Goal: Task Accomplishment & Management: Manage account settings

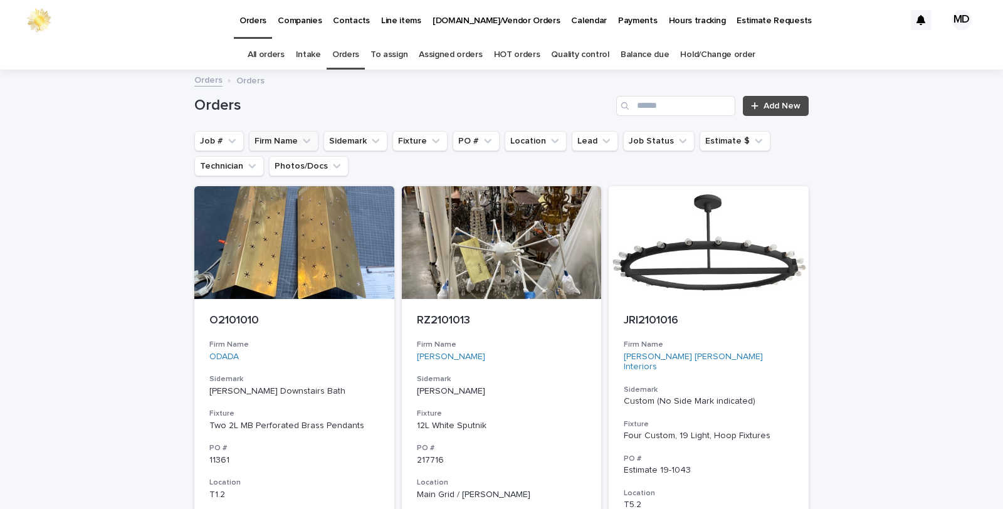
click at [264, 139] on button "Firm Name" at bounding box center [284, 141] width 70 height 20
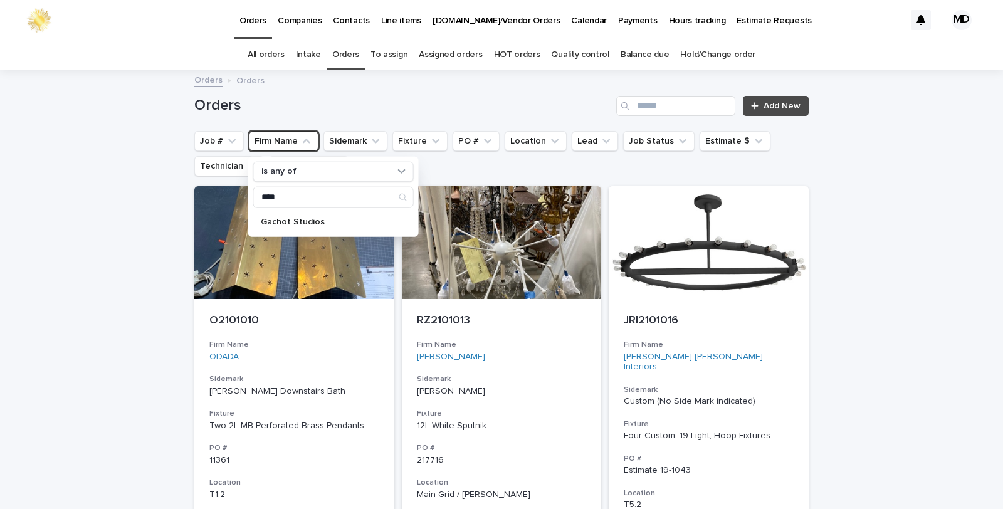
type input "******"
click at [266, 218] on p "Gachot Studios" at bounding box center [327, 221] width 133 height 9
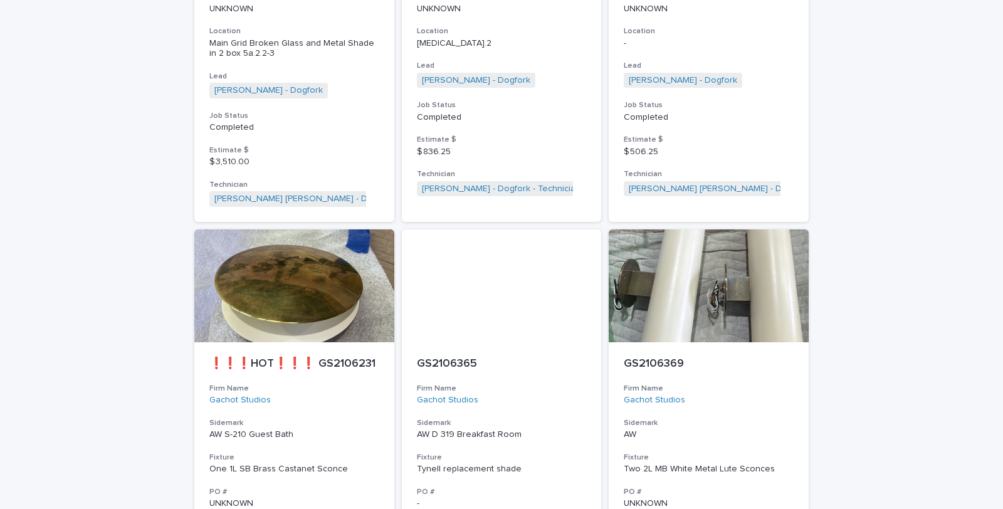
scroll to position [3553, 0]
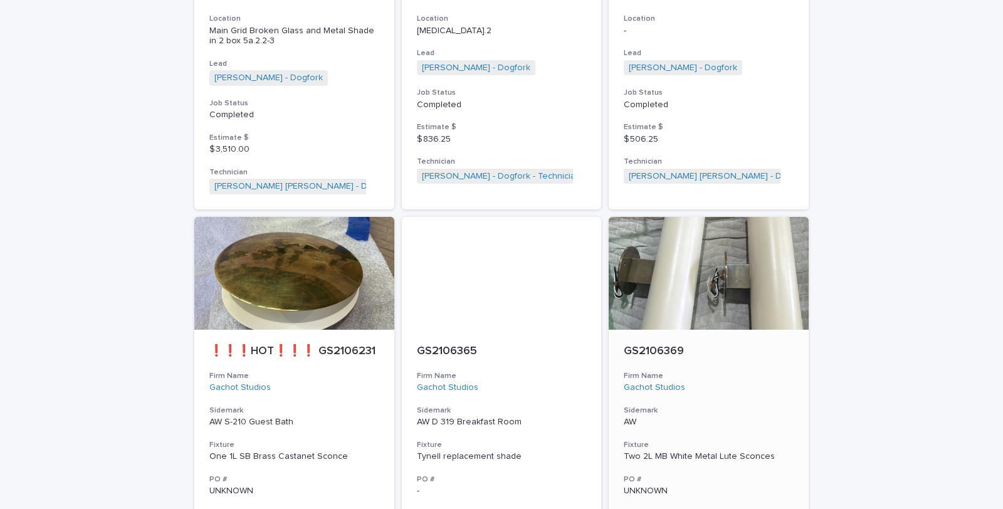
click at [663, 451] on div "Two 2L MB White Metal Lute Sconces" at bounding box center [709, 456] width 170 height 11
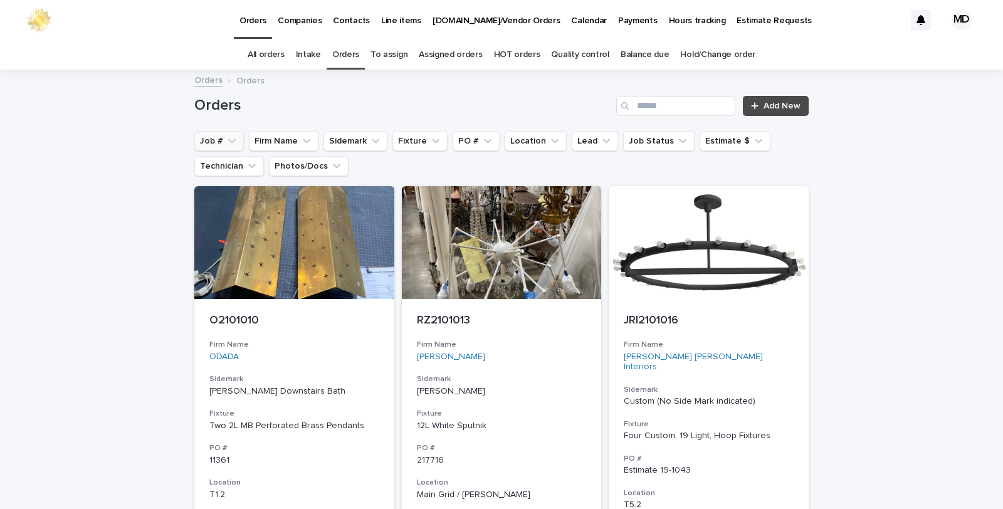
click at [212, 135] on button "Job #" at bounding box center [219, 141] width 50 height 20
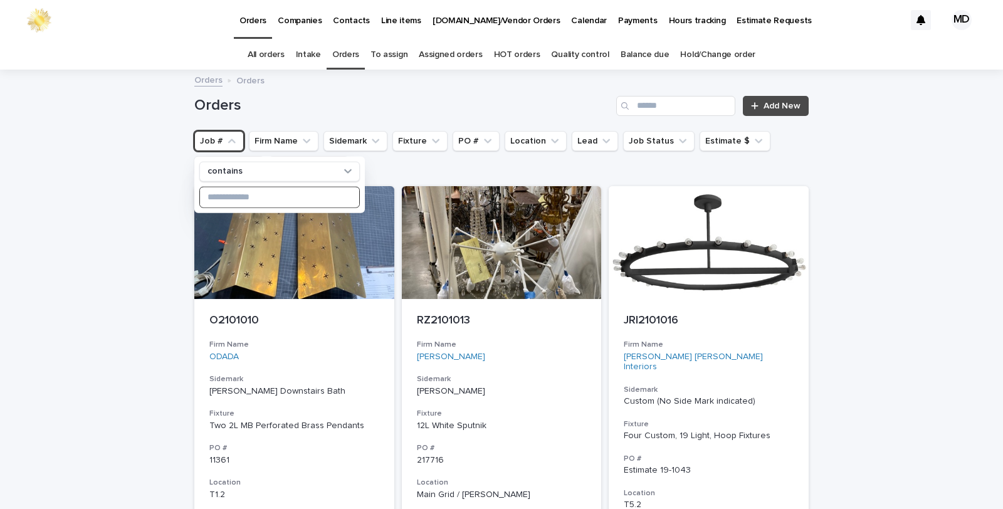
click at [227, 197] on input at bounding box center [279, 197] width 159 height 20
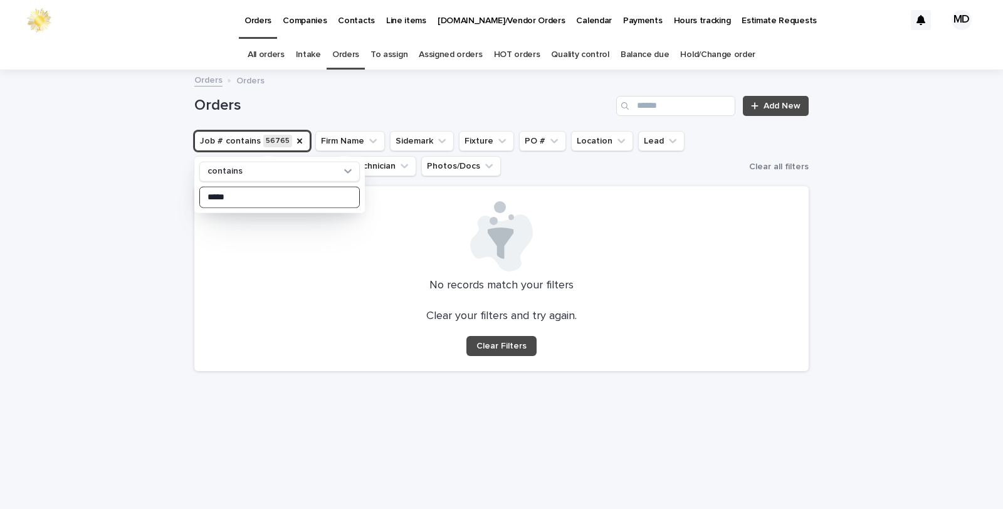
click at [223, 196] on input "*****" at bounding box center [279, 197] width 159 height 20
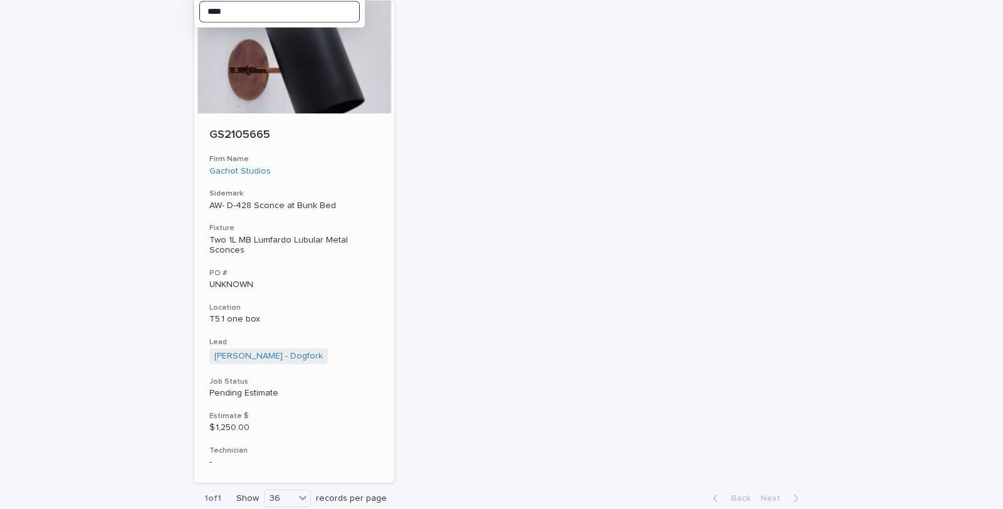
scroll to position [209, 0]
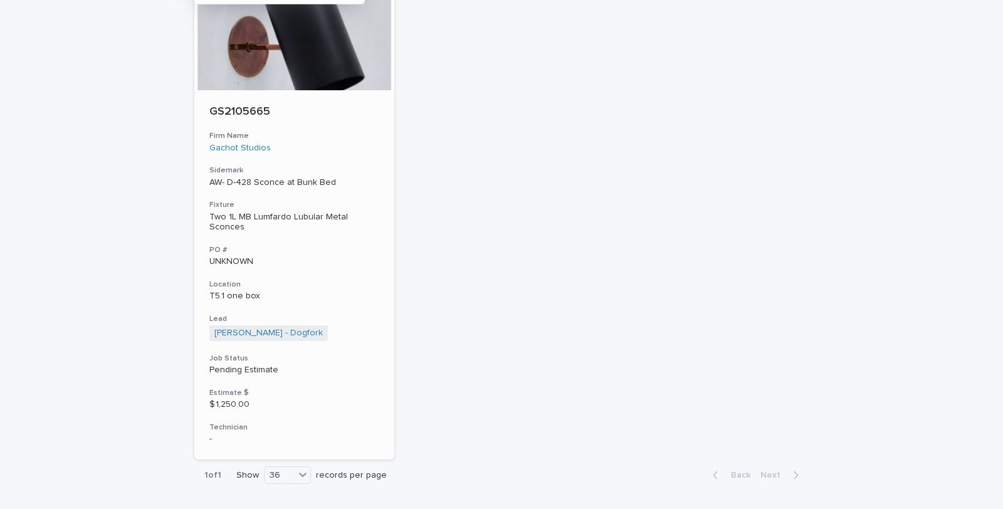
type input "****"
click at [252, 218] on div "Two 1L MB Lumfardo Lubular Metal Sconces" at bounding box center [294, 222] width 170 height 21
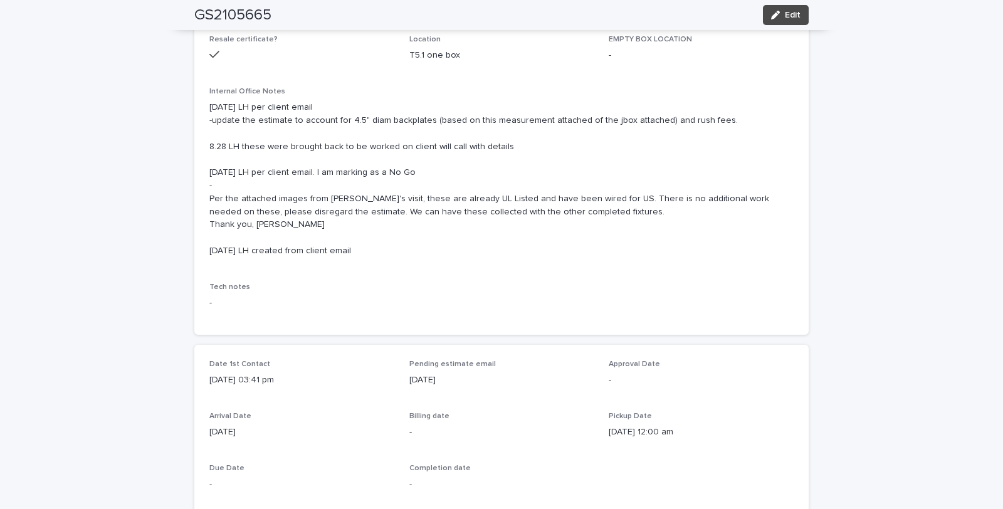
scroll to position [209, 0]
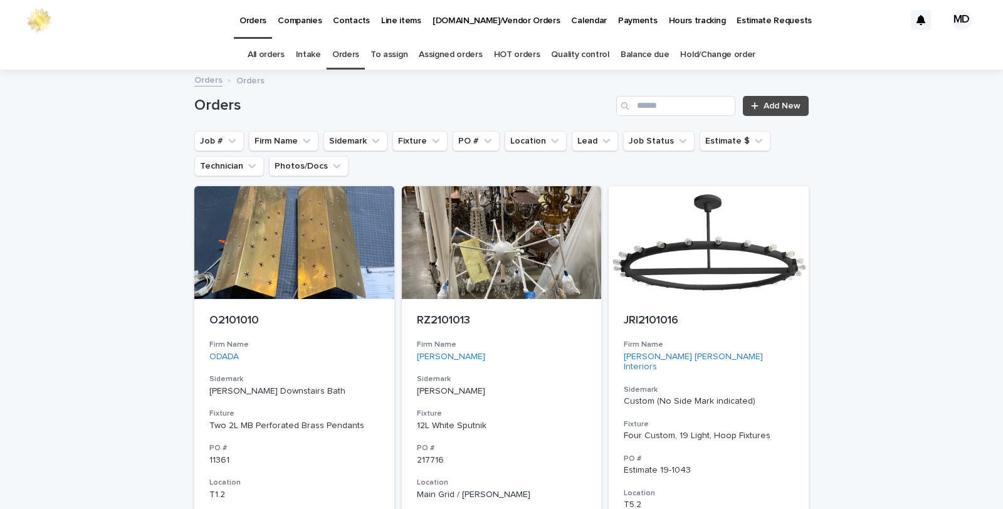
click at [577, 54] on link "Quality control" at bounding box center [580, 54] width 58 height 29
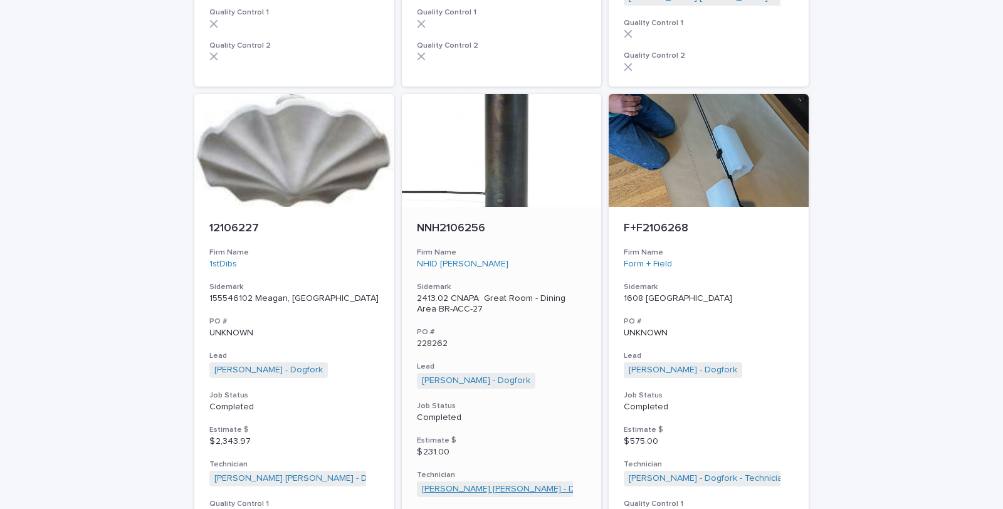
scroll to position [3065, 0]
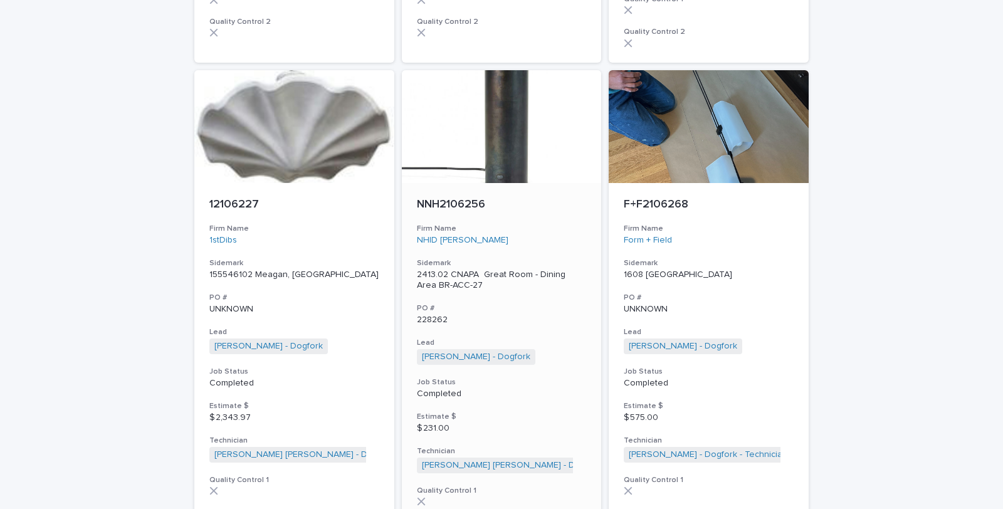
click at [465, 270] on p "2413.02 CNAPA Great Room - Dining Area BR-ACC-27" at bounding box center [502, 280] width 170 height 21
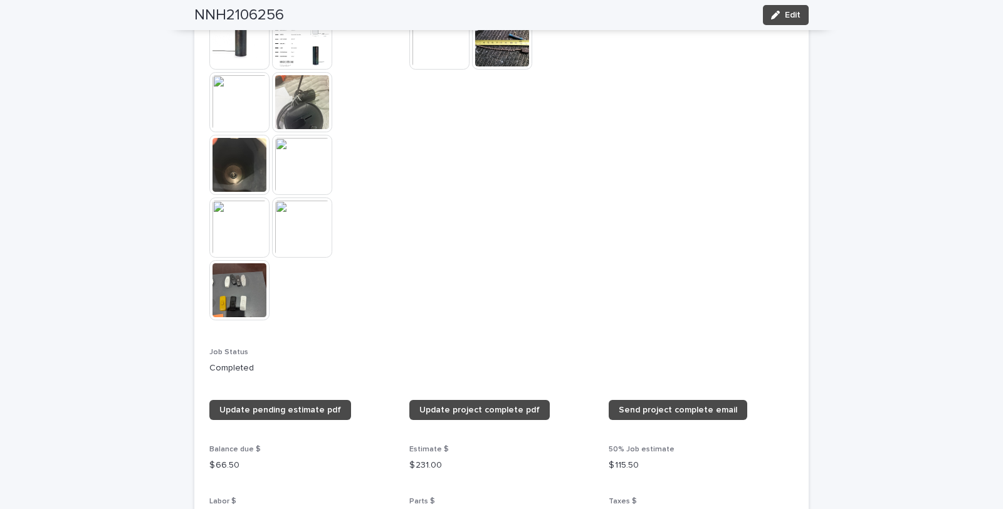
scroll to position [1254, 0]
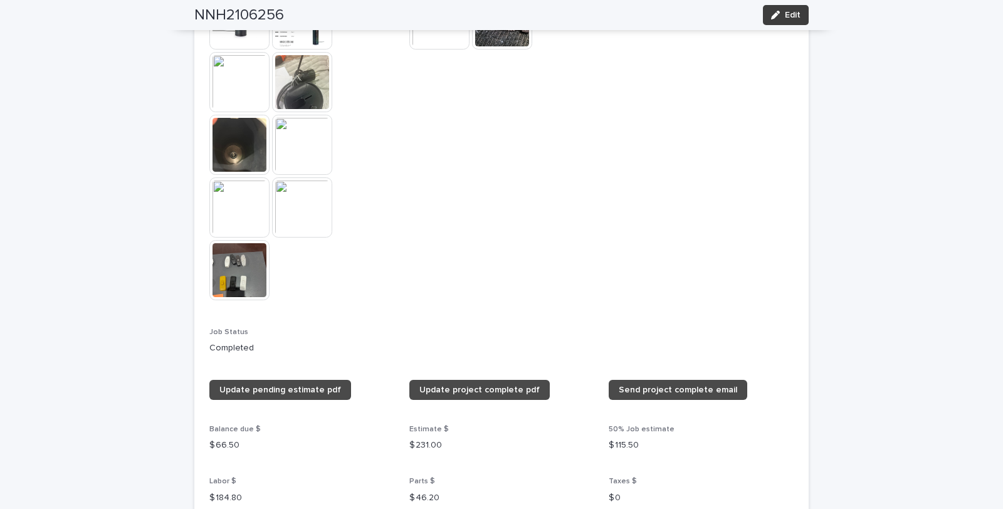
click at [773, 14] on icon "button" at bounding box center [775, 15] width 9 height 9
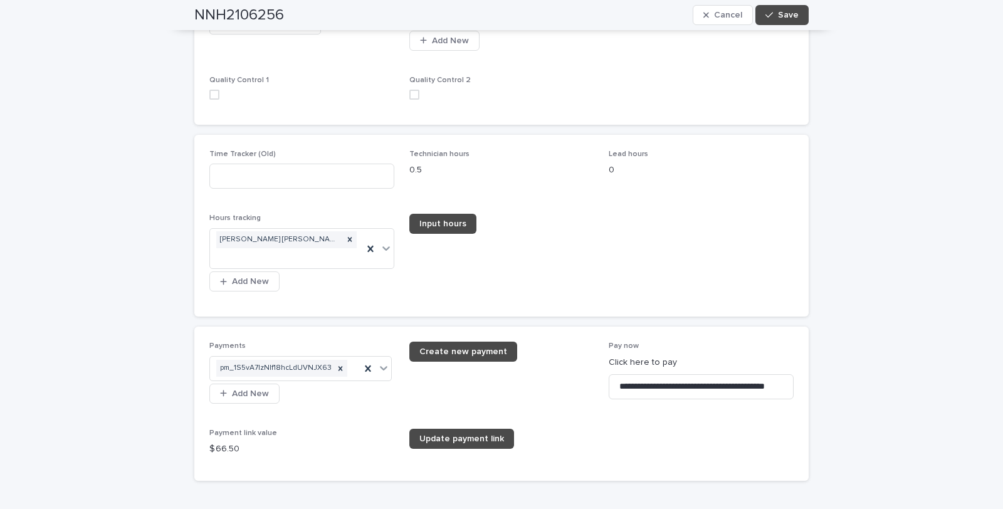
scroll to position [2195, 0]
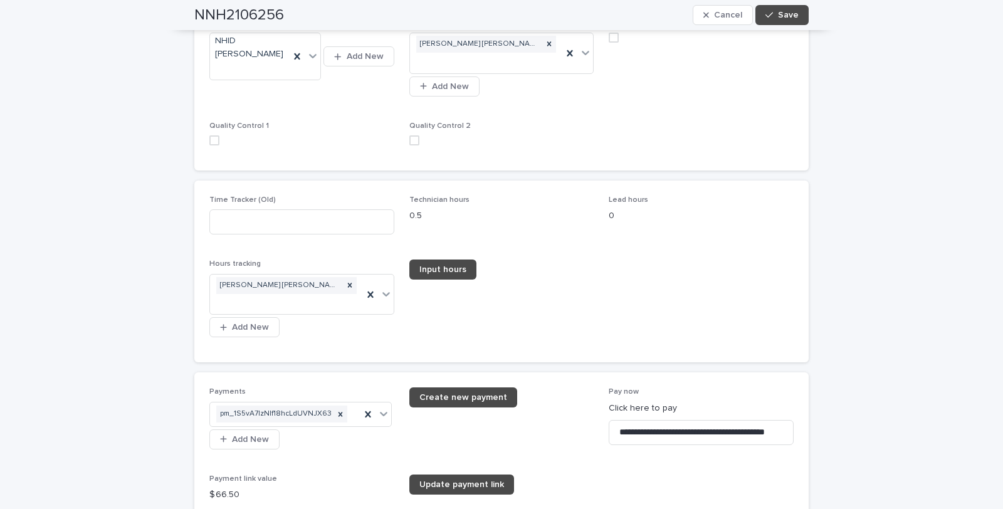
click at [209, 135] on span at bounding box center [214, 140] width 10 height 10
click at [409, 135] on span at bounding box center [414, 140] width 10 height 10
click at [779, 11] on span "Save" at bounding box center [788, 15] width 21 height 9
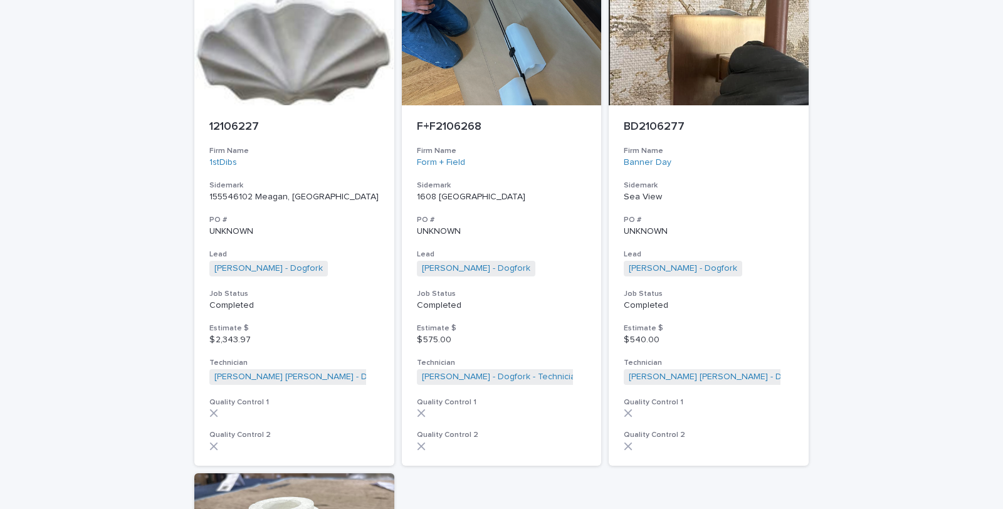
scroll to position [3175, 0]
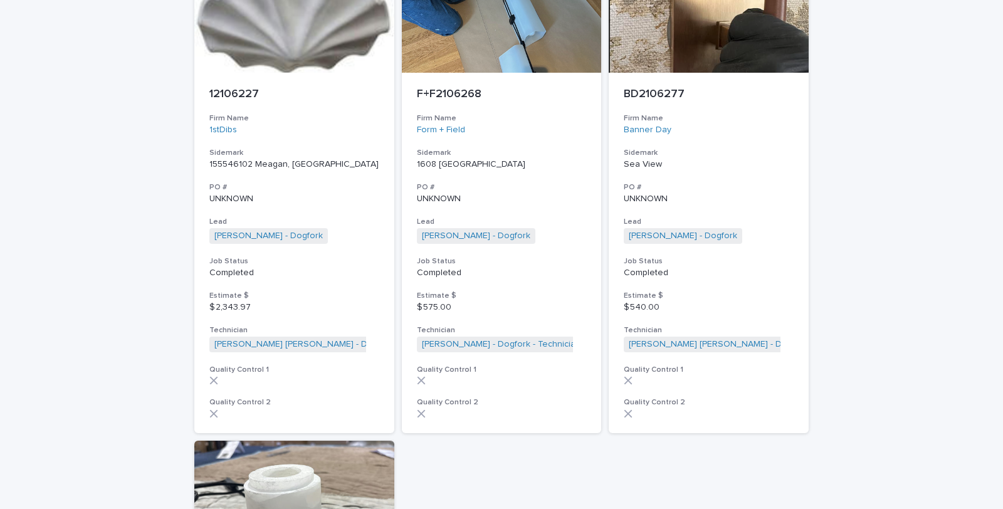
drag, startPoint x: 830, startPoint y: 169, endPoint x: 843, endPoint y: 167, distance: 13.4
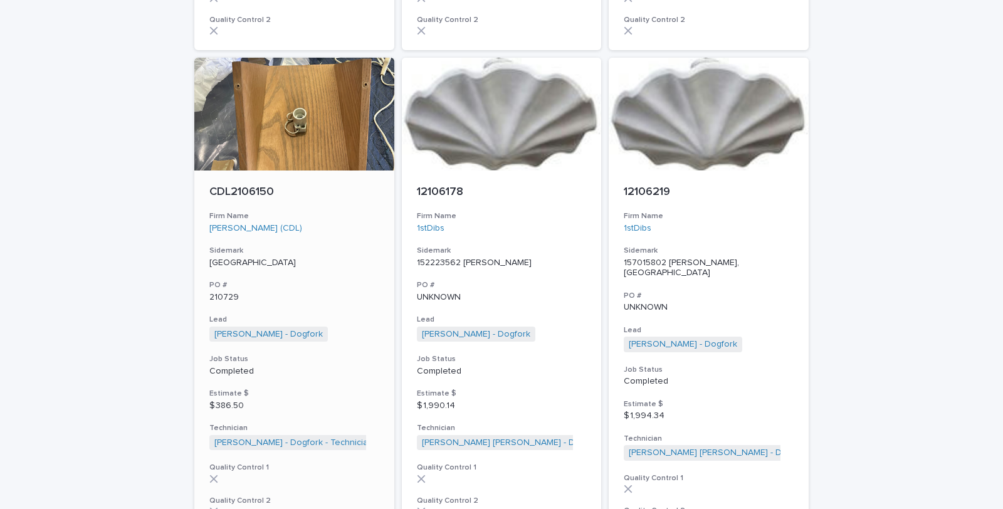
scroll to position [2618, 0]
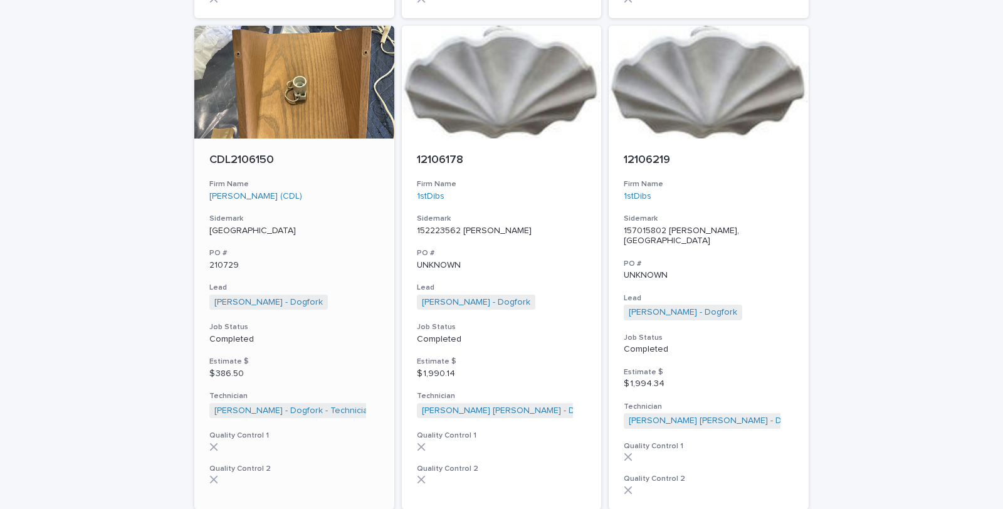
click at [226, 334] on p "Completed" at bounding box center [294, 339] width 170 height 11
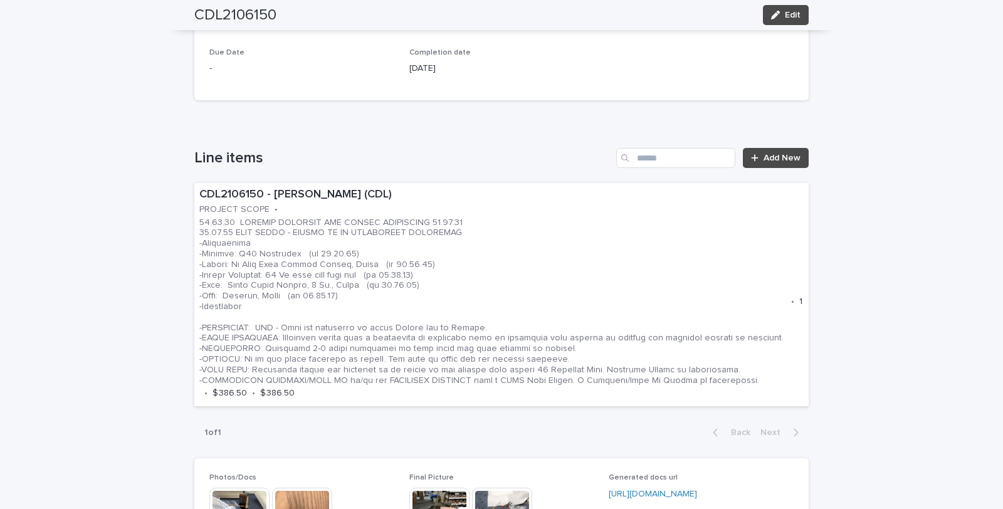
scroll to position [697, 0]
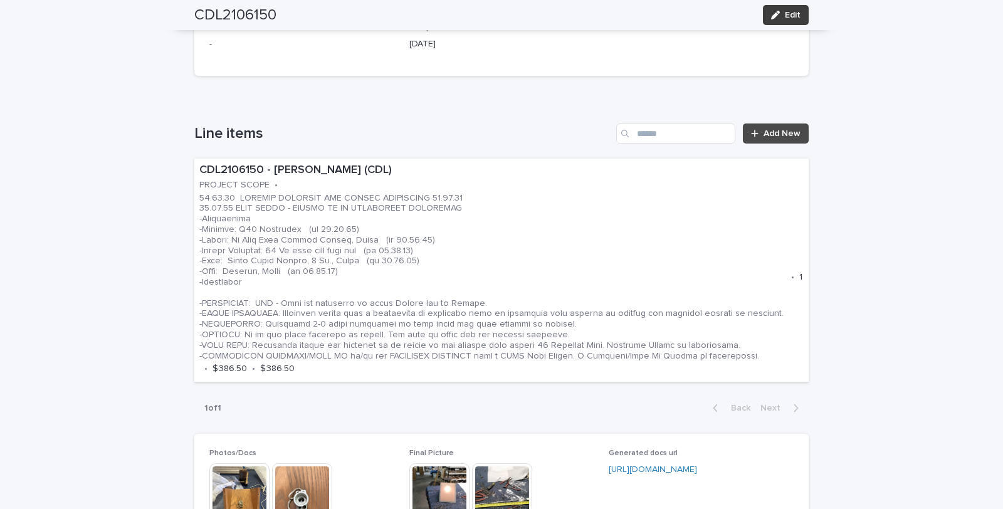
click at [785, 15] on span "Edit" at bounding box center [793, 15] width 16 height 9
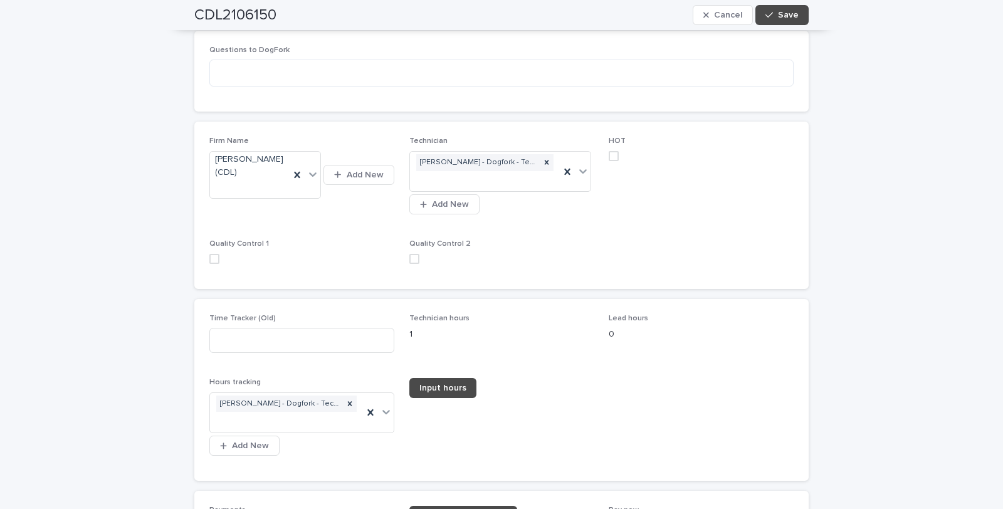
scroll to position [1951, 0]
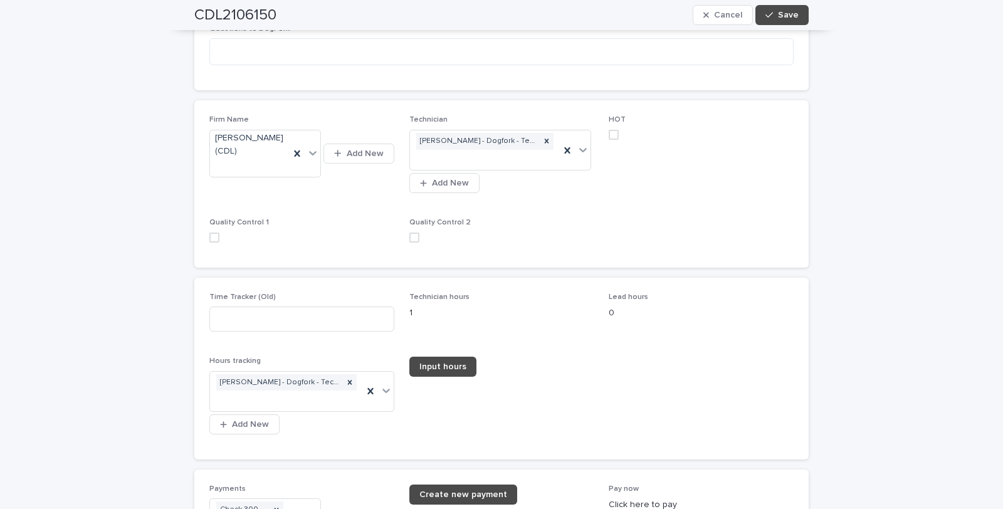
click at [215, 235] on label at bounding box center [301, 238] width 185 height 10
drag, startPoint x: 410, startPoint y: 235, endPoint x: 431, endPoint y: 224, distance: 23.8
click at [411, 235] on span at bounding box center [414, 238] width 10 height 10
click at [788, 18] on span "Save" at bounding box center [788, 15] width 21 height 9
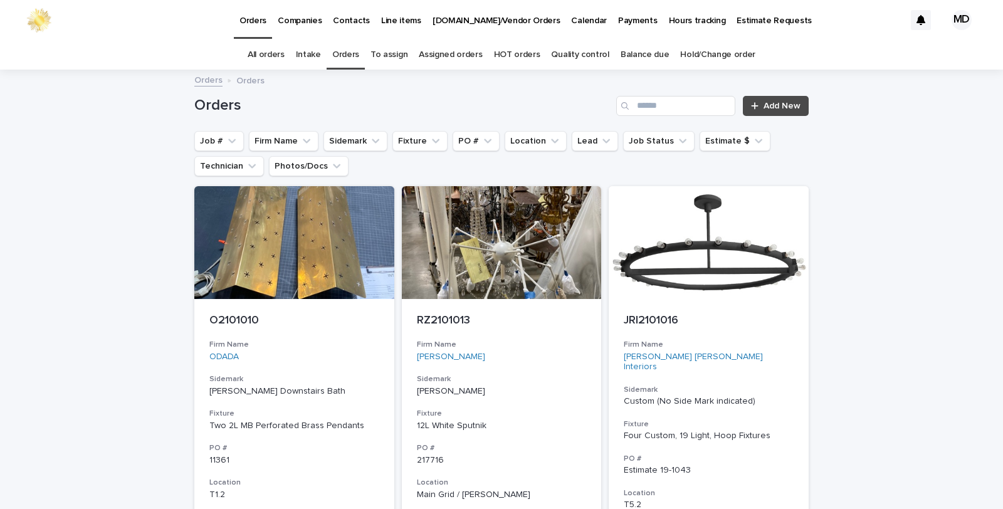
click at [571, 52] on link "Quality control" at bounding box center [580, 54] width 58 height 29
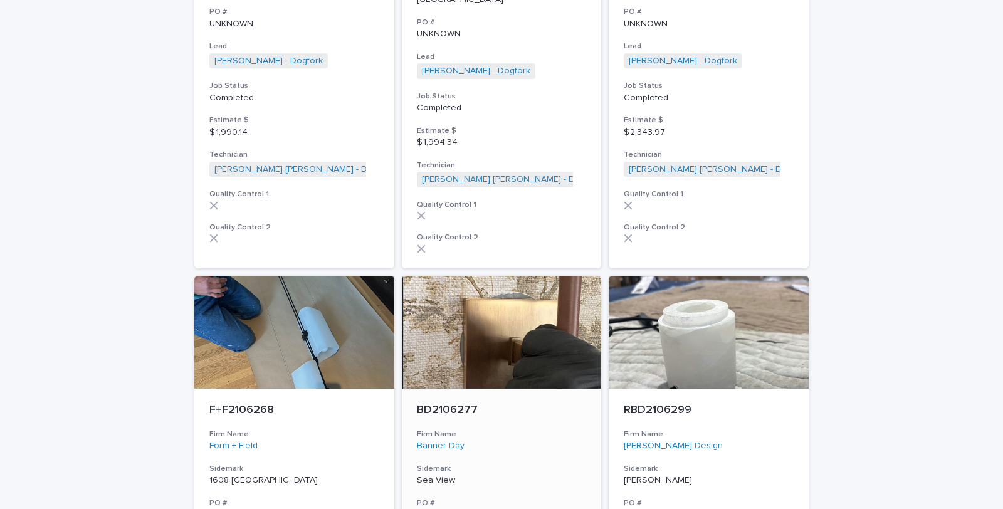
scroll to position [2850, 0]
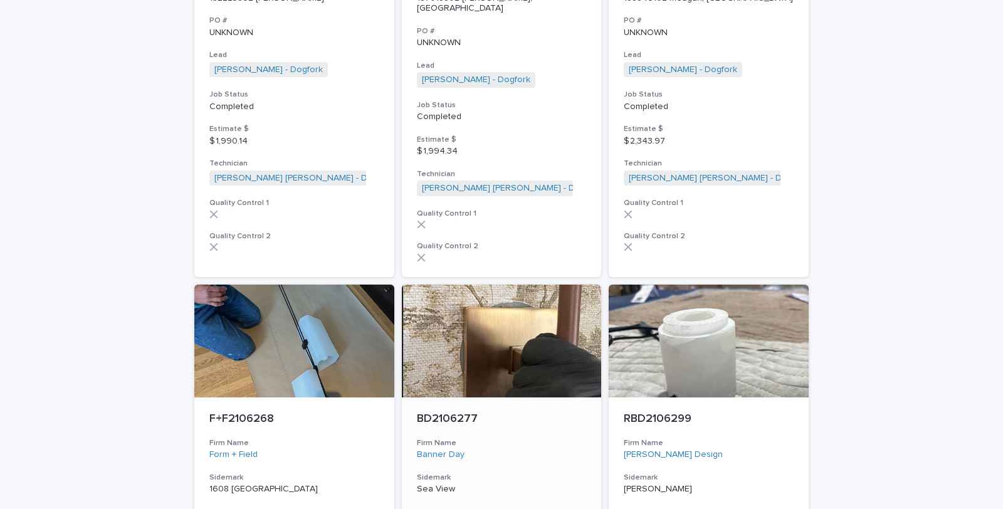
click at [436, 484] on p "Sea View" at bounding box center [502, 489] width 170 height 11
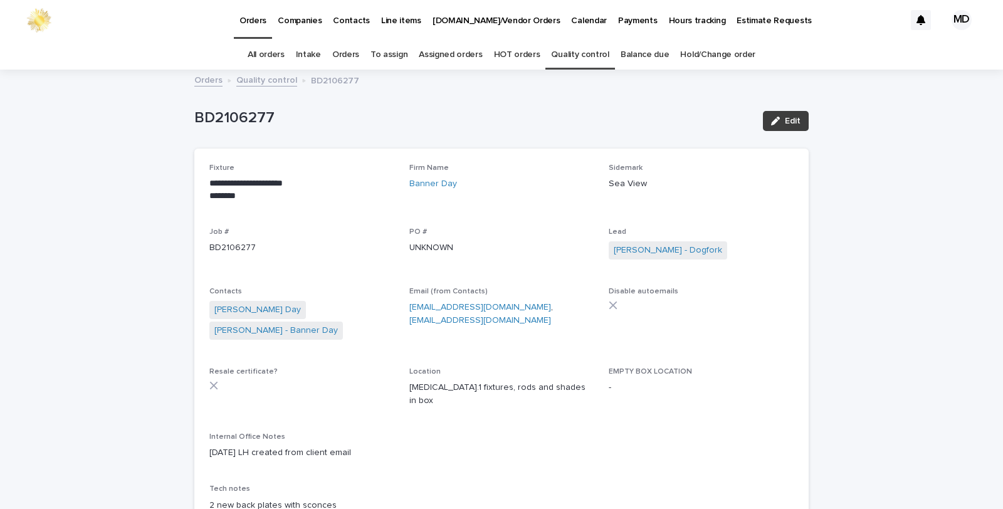
click at [786, 121] on span "Edit" at bounding box center [793, 121] width 16 height 9
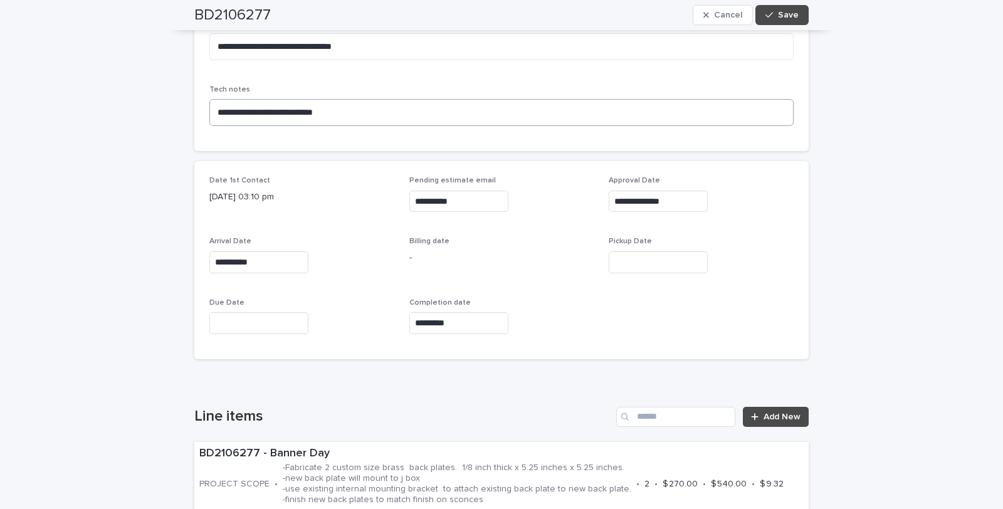
scroll to position [487, 0]
drag, startPoint x: 368, startPoint y: 107, endPoint x: 187, endPoint y: 103, distance: 181.3
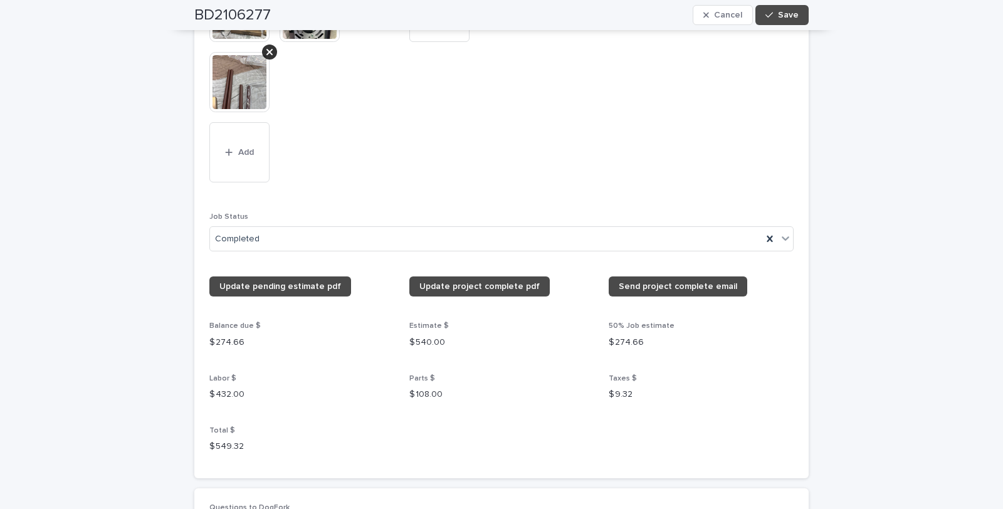
scroll to position [1254, 0]
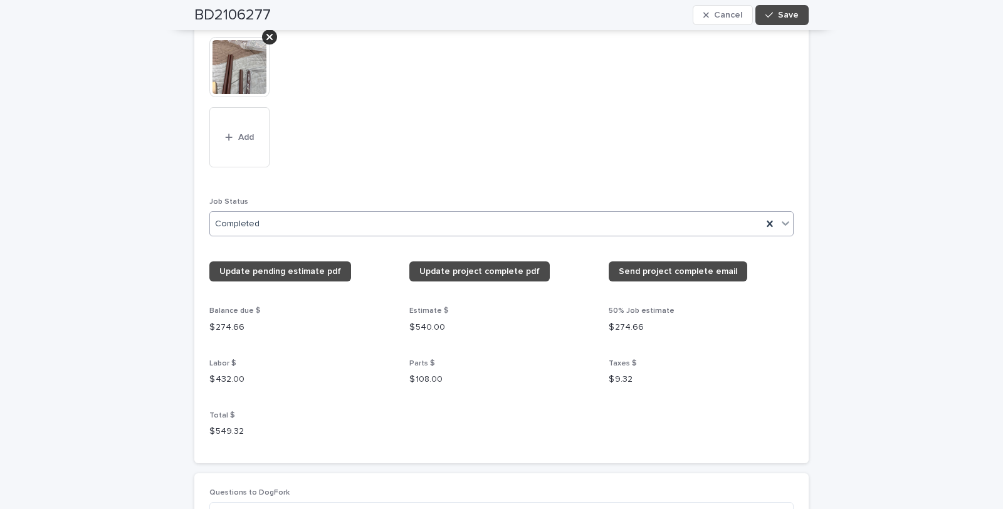
type textarea "**********"
click at [781, 229] on icon at bounding box center [785, 223] width 13 height 13
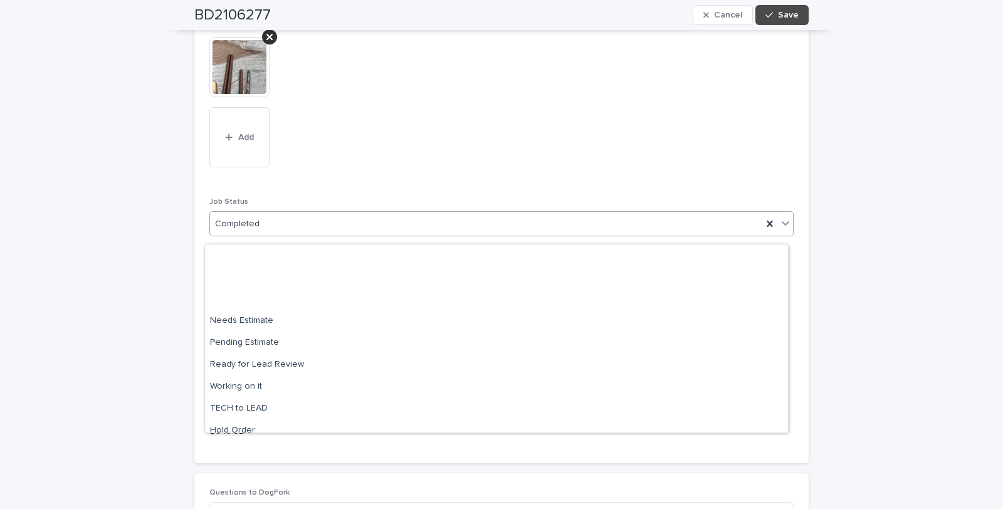
scroll to position [119, 0]
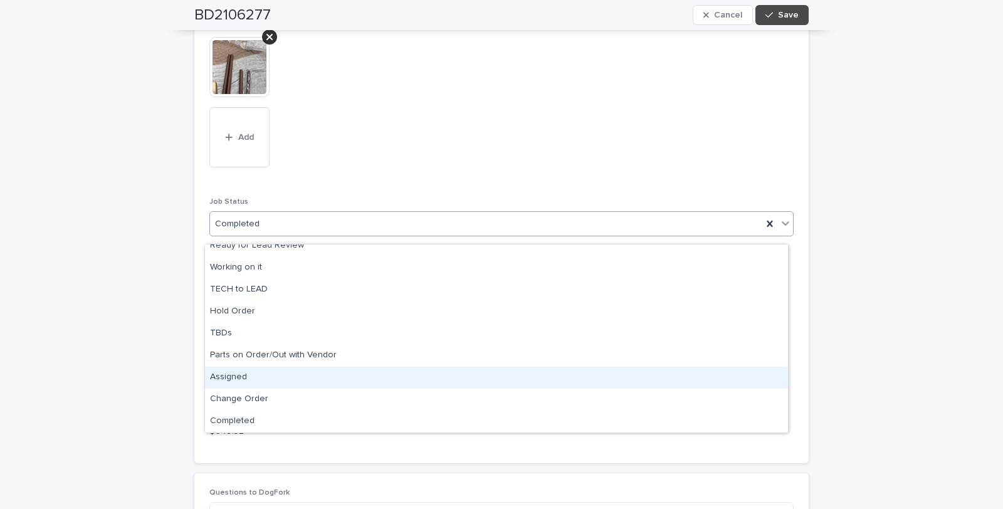
click at [232, 376] on div "Assigned" at bounding box center [496, 378] width 583 height 22
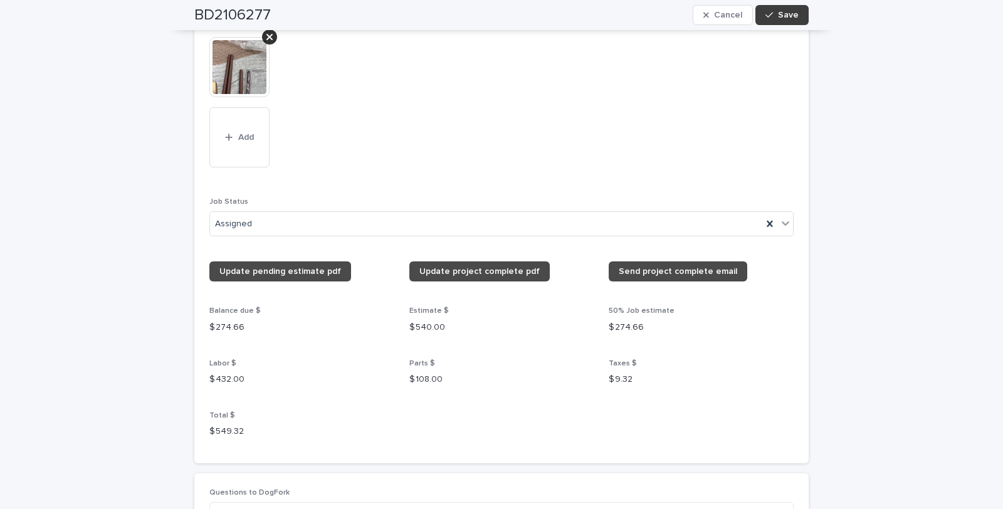
click at [774, 20] on button "Save" at bounding box center [782, 15] width 53 height 20
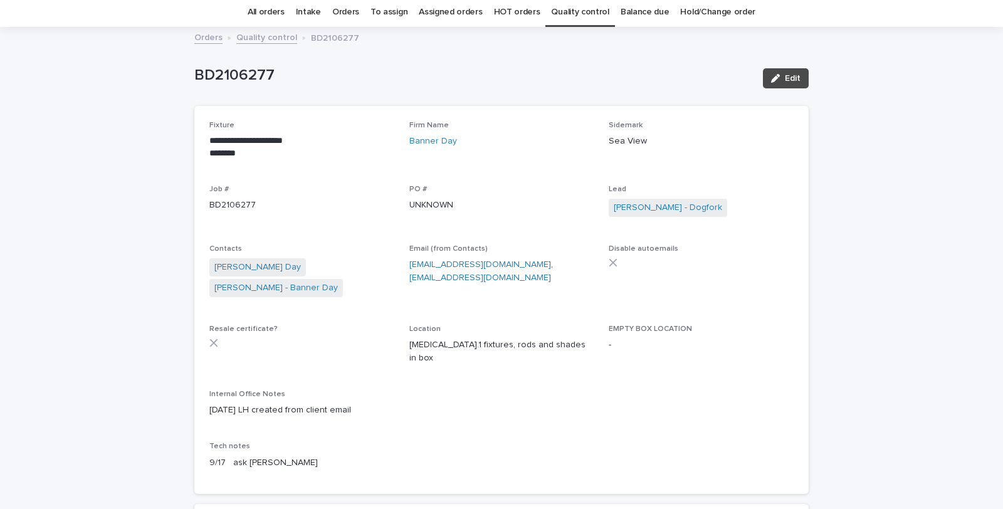
scroll to position [0, 0]
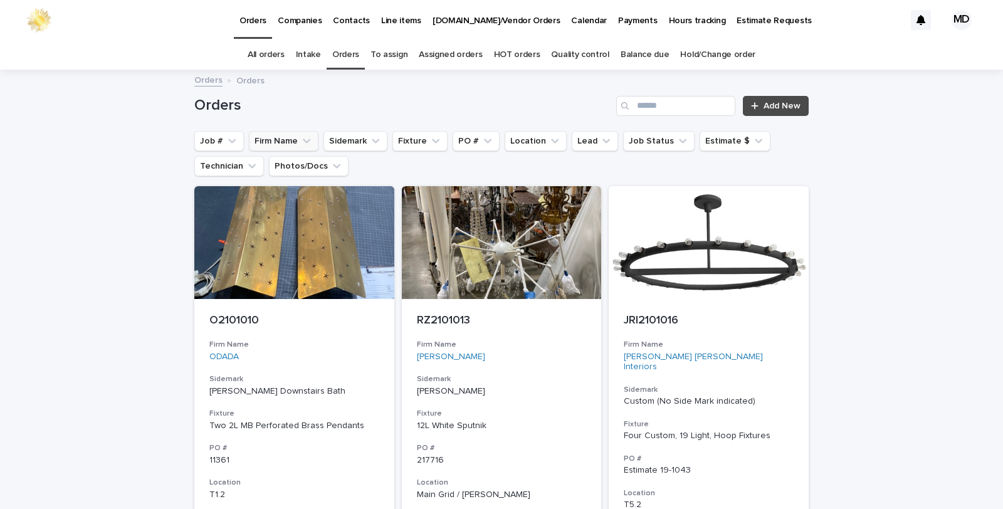
click at [265, 135] on button "Firm Name" at bounding box center [284, 141] width 70 height 20
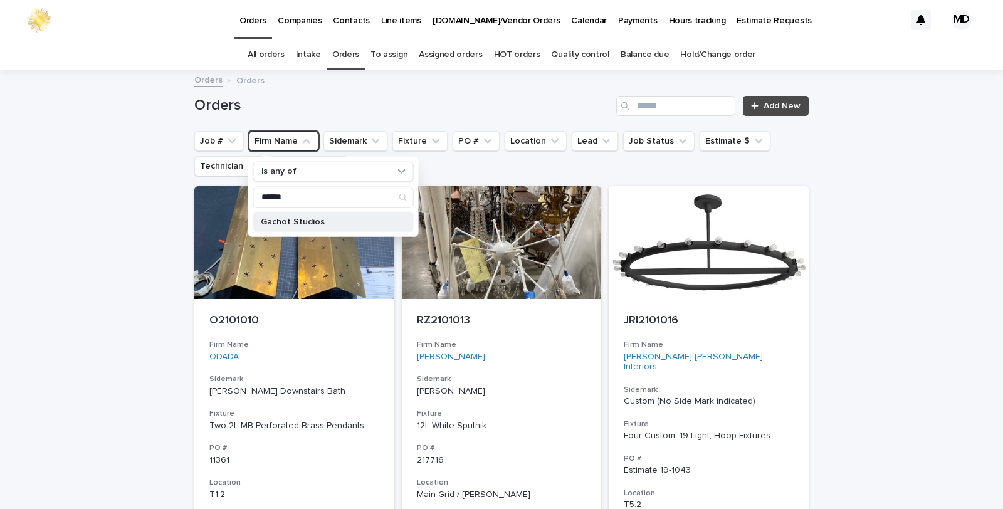
type input "******"
click at [290, 220] on p "Gachot Studios" at bounding box center [327, 221] width 133 height 9
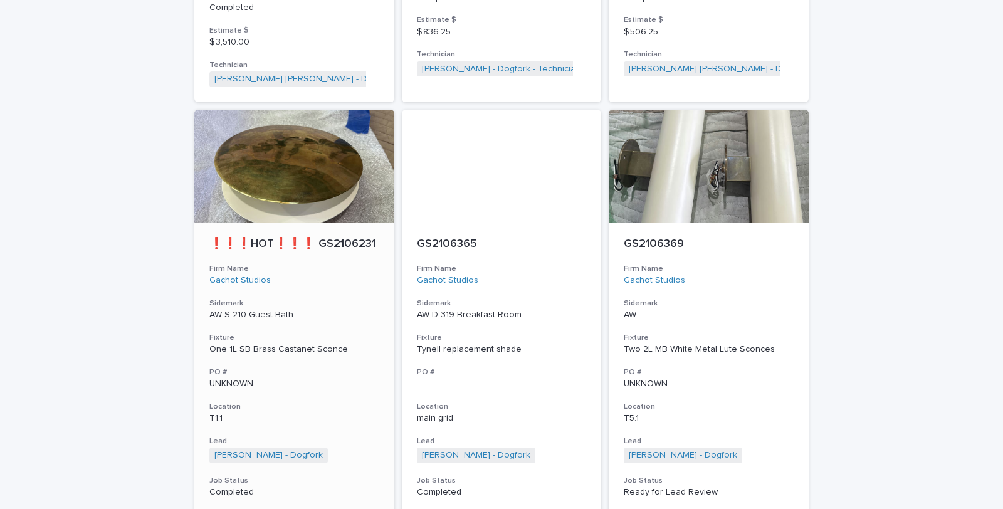
scroll to position [3665, 0]
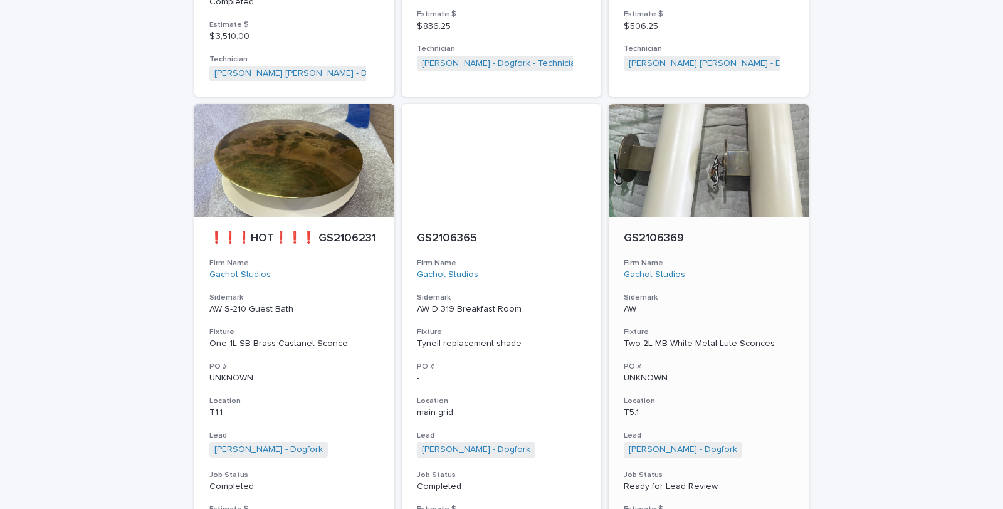
click at [673, 339] on div "Two 2L MB White Metal Lute Sconces" at bounding box center [709, 344] width 170 height 11
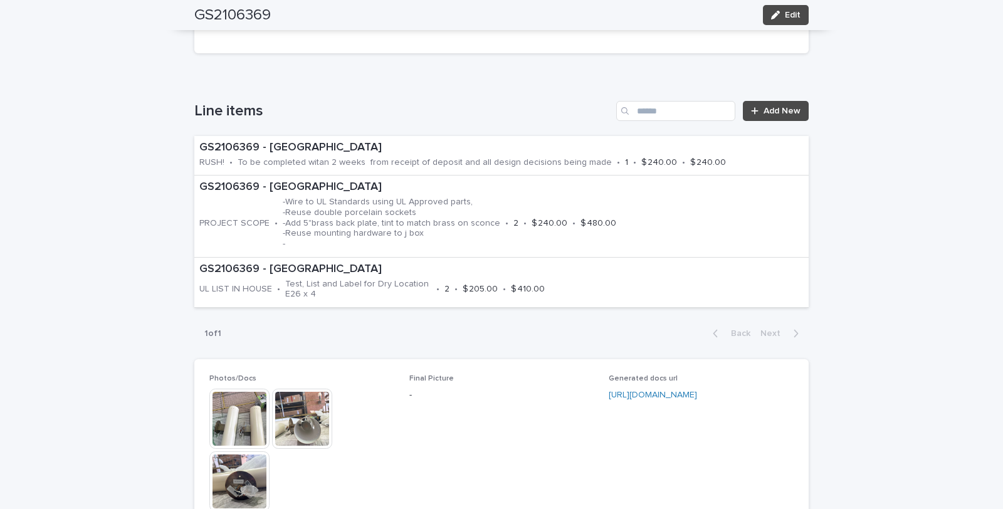
scroll to position [697, 0]
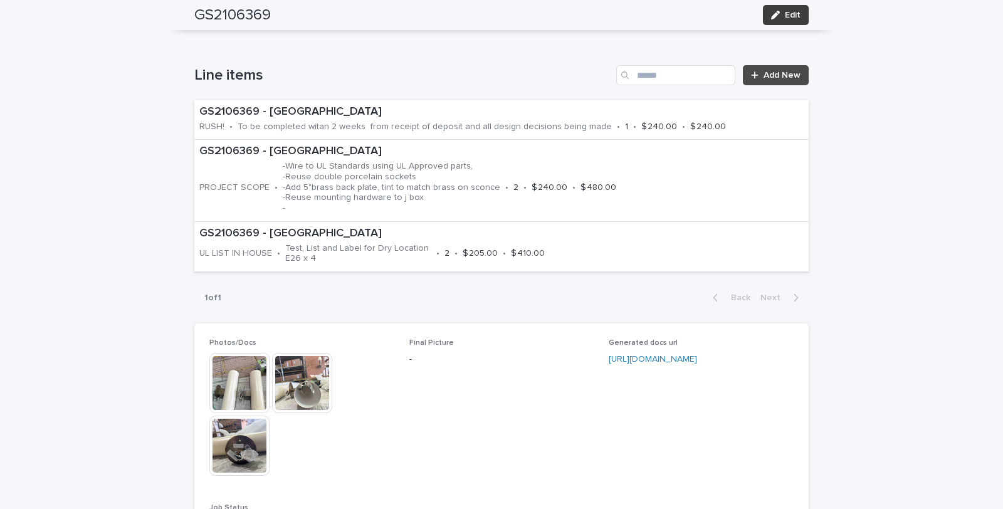
click at [786, 11] on span "Edit" at bounding box center [793, 15] width 16 height 9
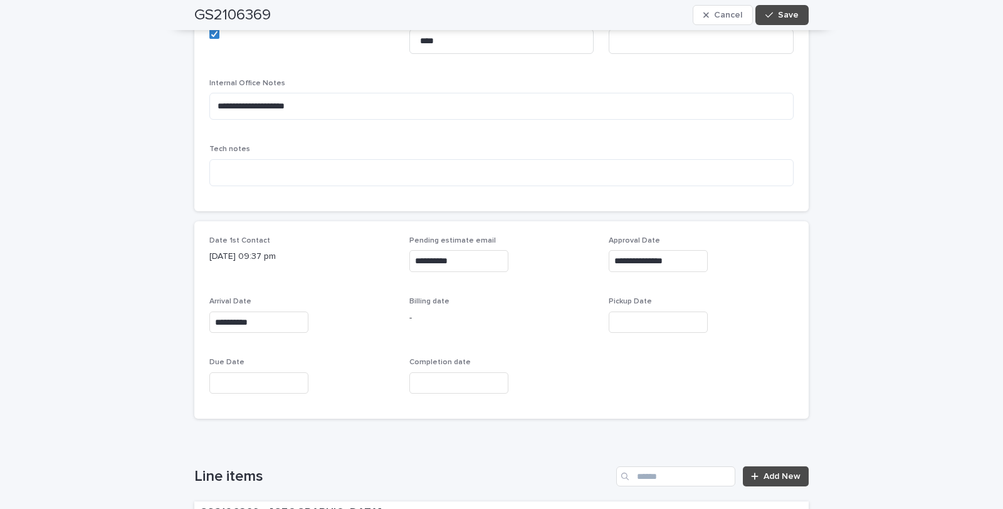
scroll to position [431, 0]
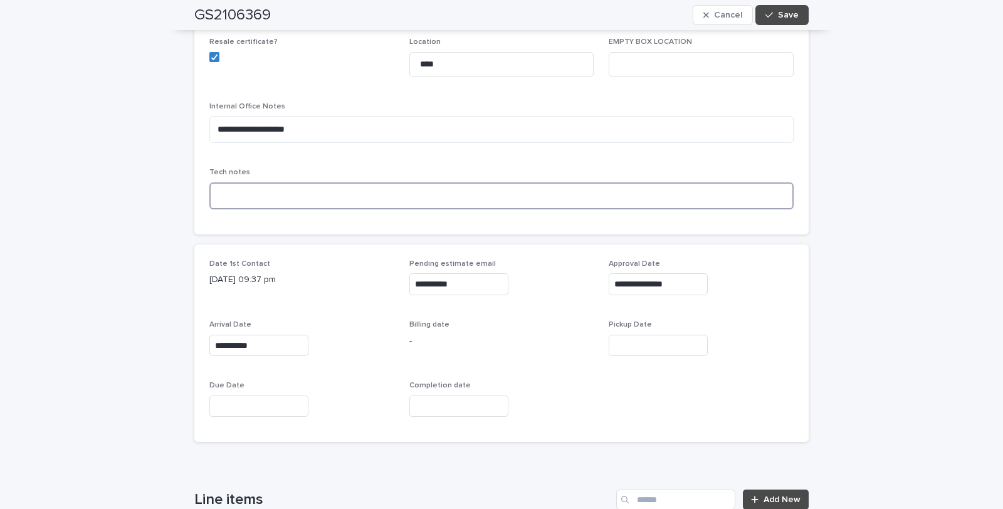
click at [226, 182] on textarea at bounding box center [501, 195] width 584 height 27
click at [210, 182] on textarea "**********" at bounding box center [501, 195] width 584 height 27
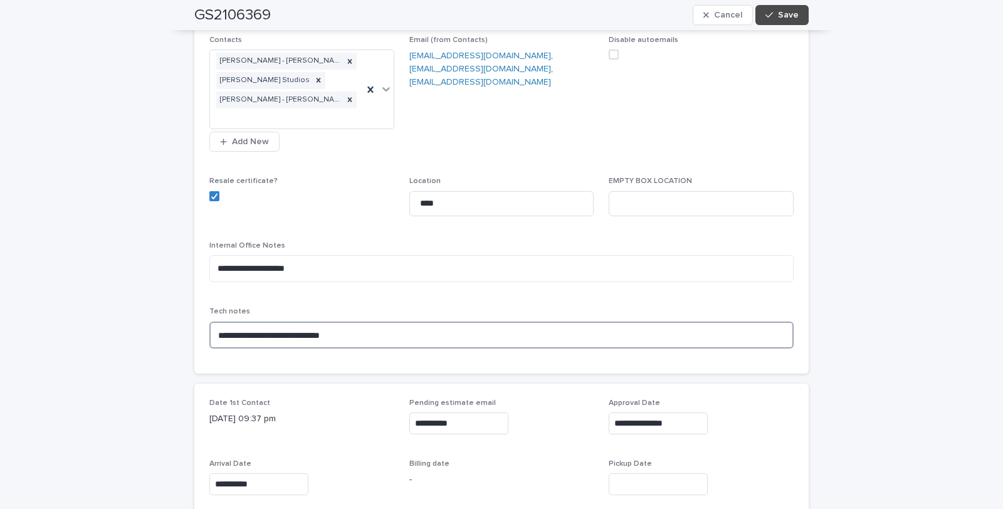
scroll to position [222, 0]
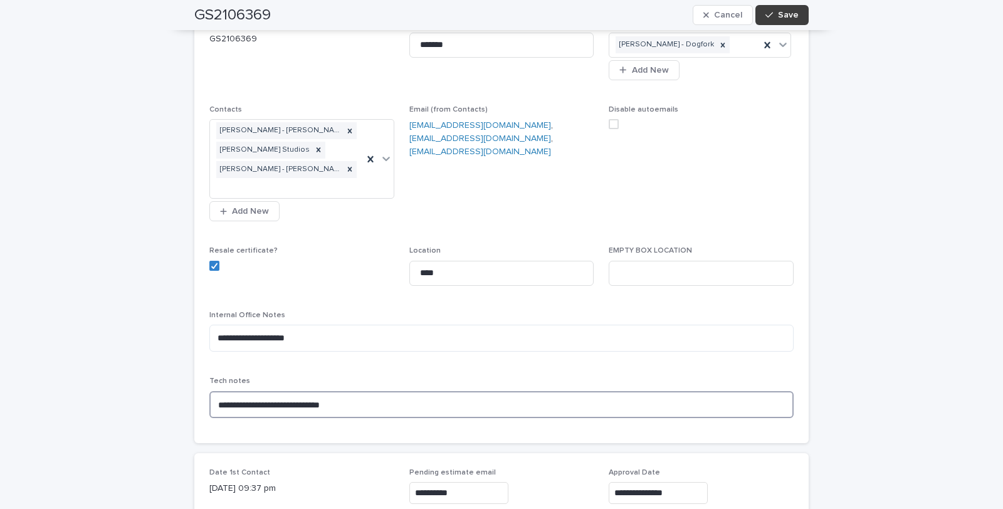
type textarea "**********"
click at [781, 11] on span "Save" at bounding box center [788, 15] width 21 height 9
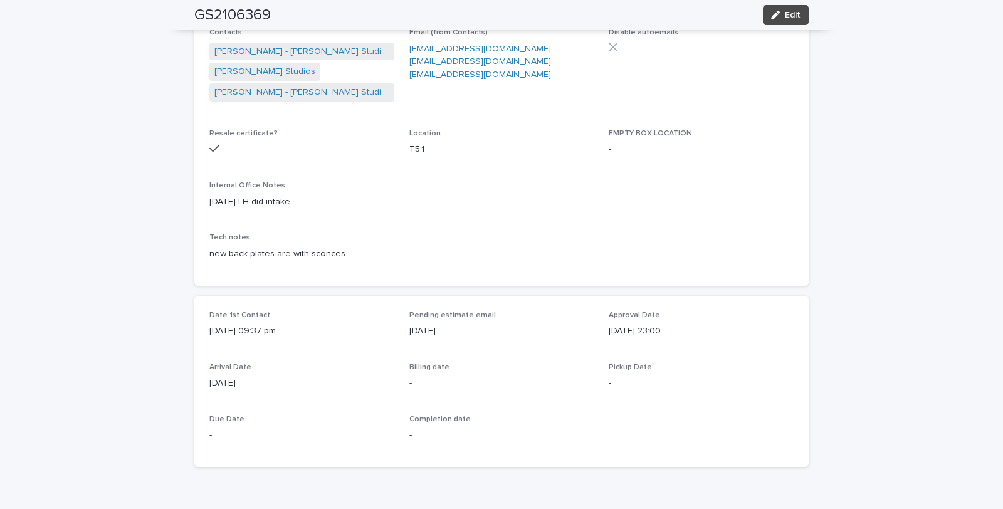
scroll to position [292, 0]
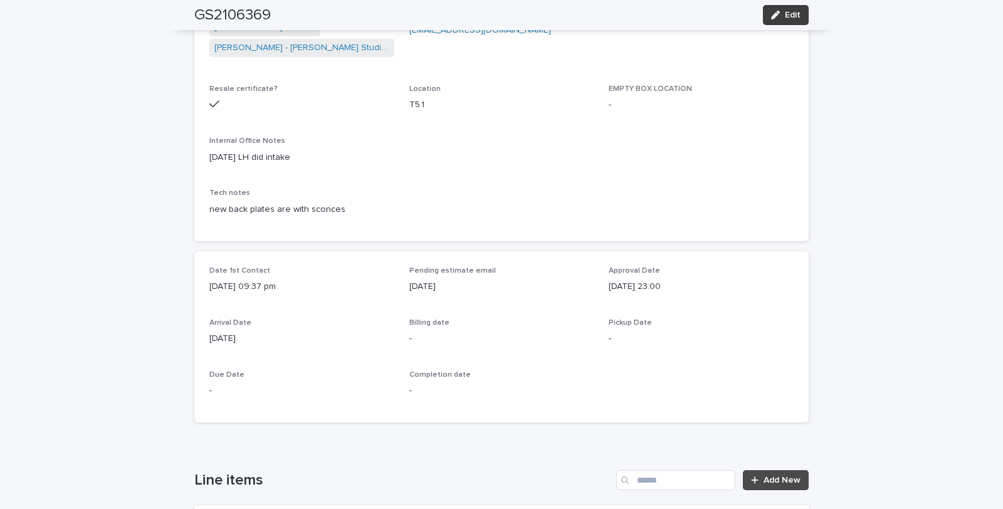
click at [785, 14] on span "Edit" at bounding box center [793, 15] width 16 height 9
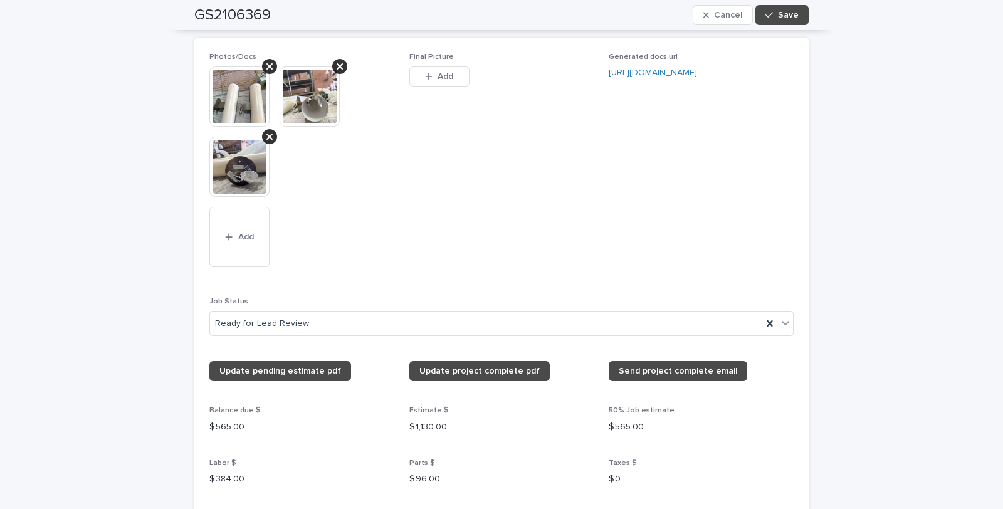
scroll to position [1337, 0]
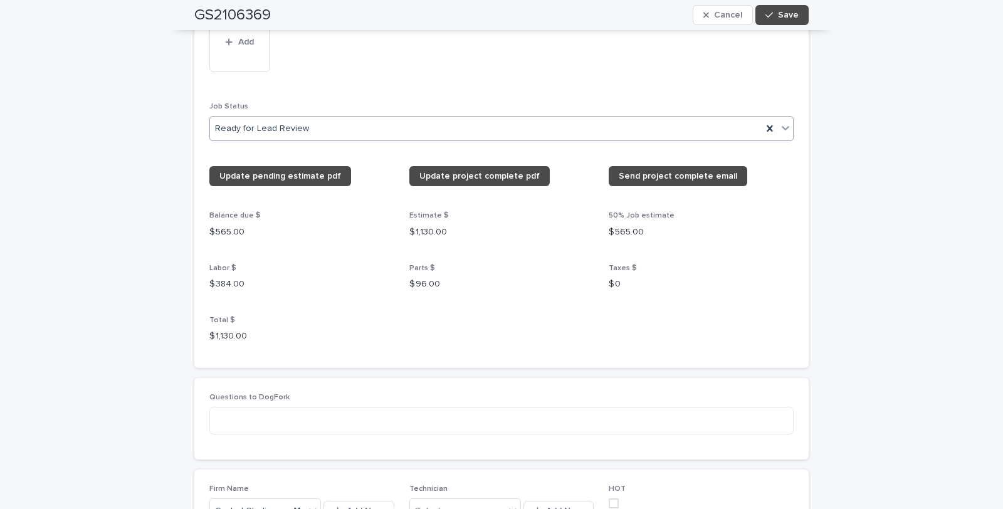
drag, startPoint x: 780, startPoint y: 105, endPoint x: 769, endPoint y: 105, distance: 11.3
click at [779, 122] on icon at bounding box center [785, 128] width 13 height 13
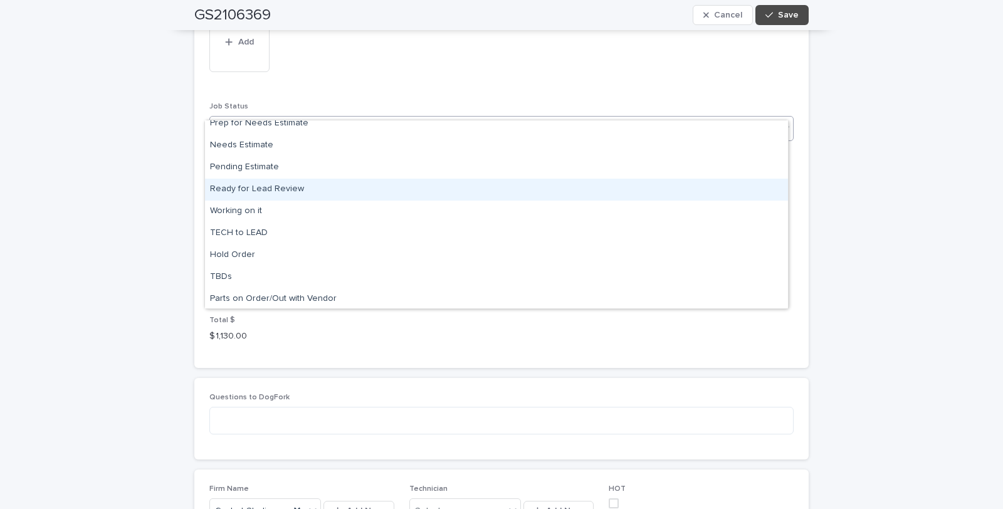
scroll to position [119, 0]
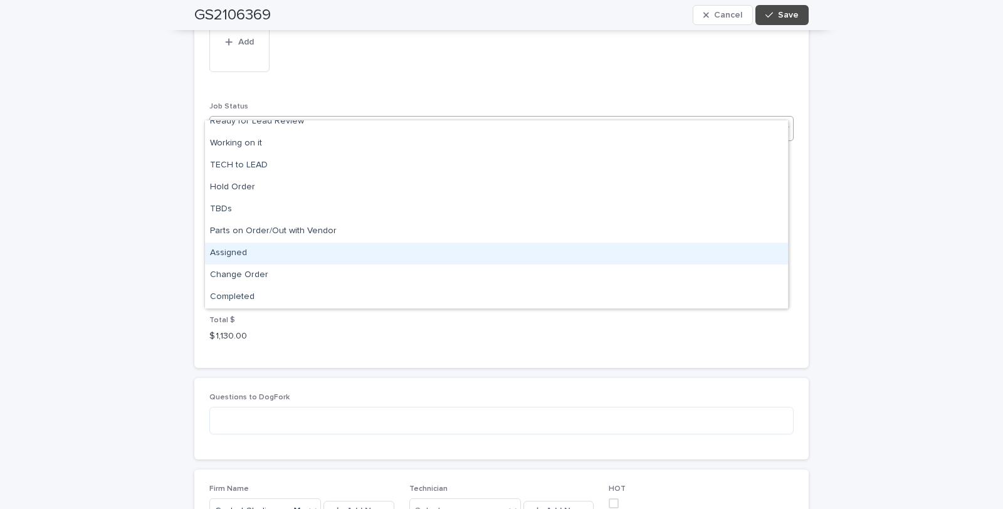
click at [236, 251] on div "Assigned" at bounding box center [496, 254] width 583 height 22
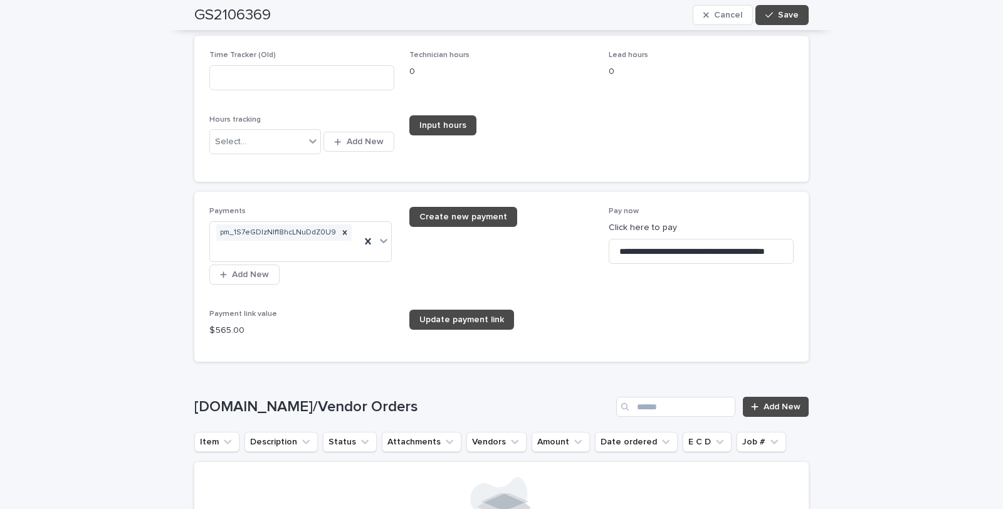
scroll to position [1772, 0]
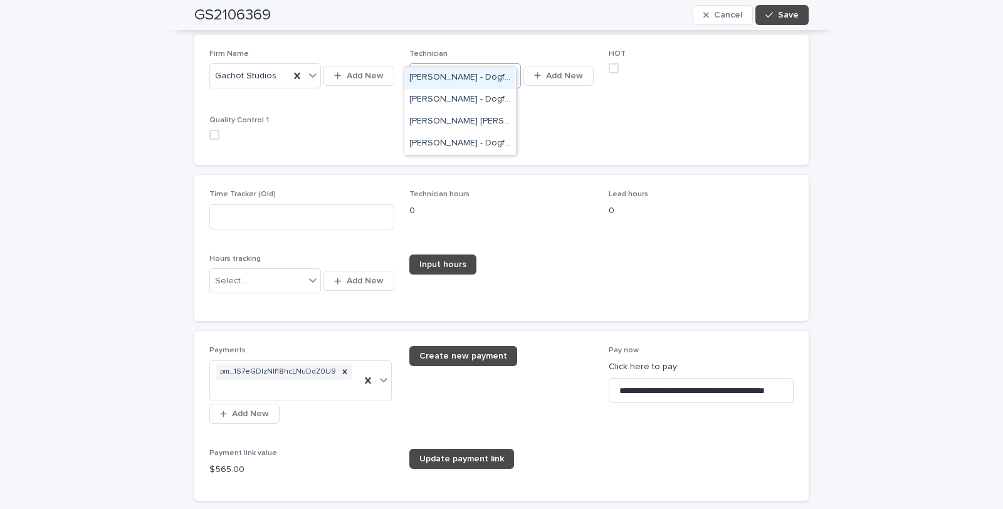
click at [507, 69] on icon at bounding box center [513, 75] width 13 height 13
click at [453, 140] on div "[PERSON_NAME] - Dogfork - Technician" at bounding box center [459, 144] width 111 height 22
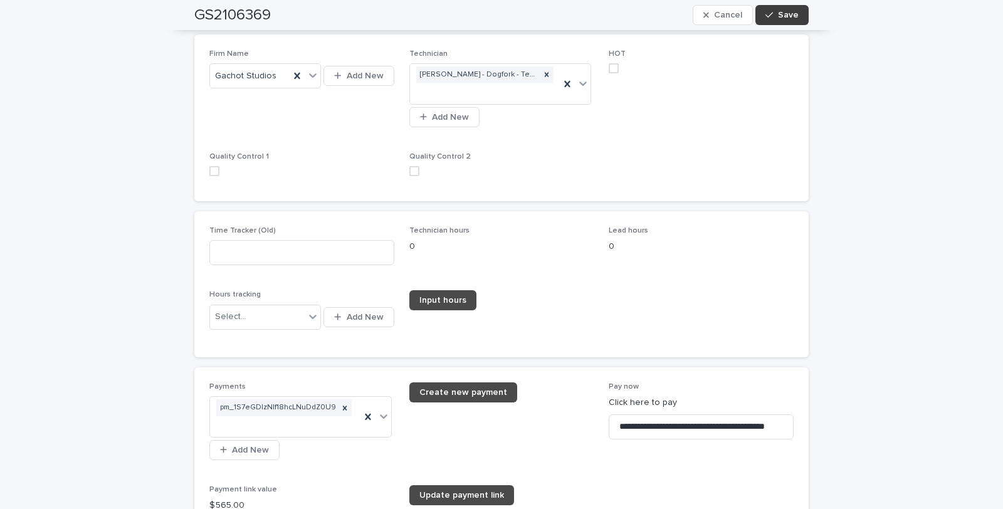
click at [784, 15] on span "Save" at bounding box center [788, 15] width 21 height 9
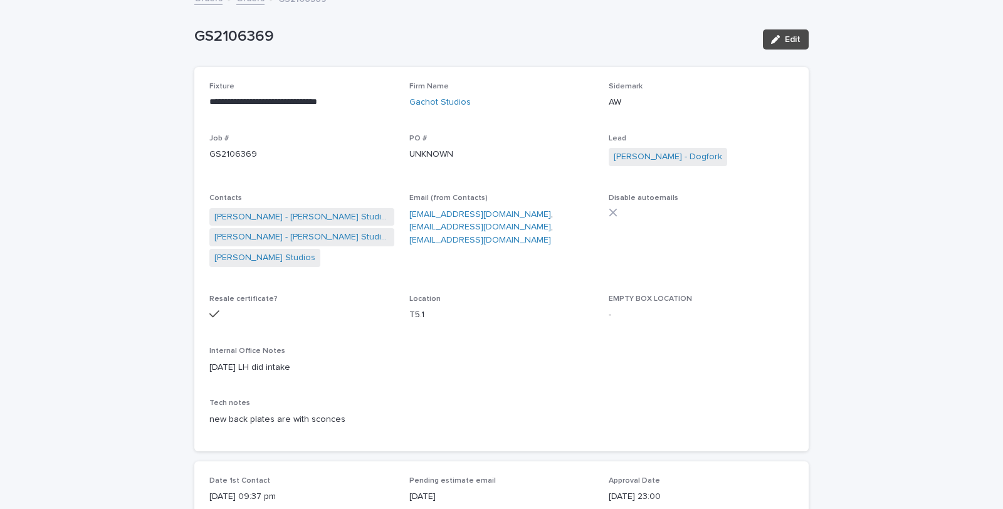
scroll to position [0, 0]
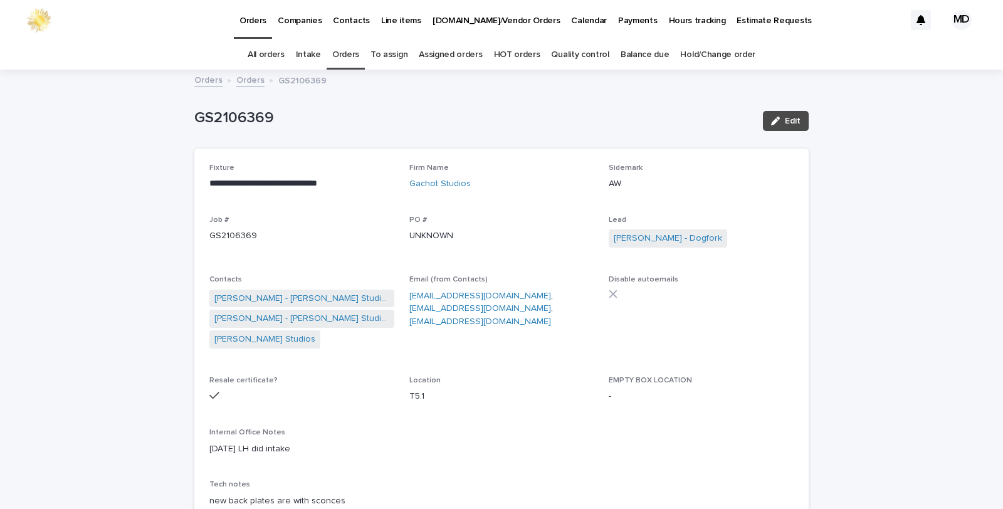
click at [344, 55] on link "Orders" at bounding box center [345, 54] width 27 height 29
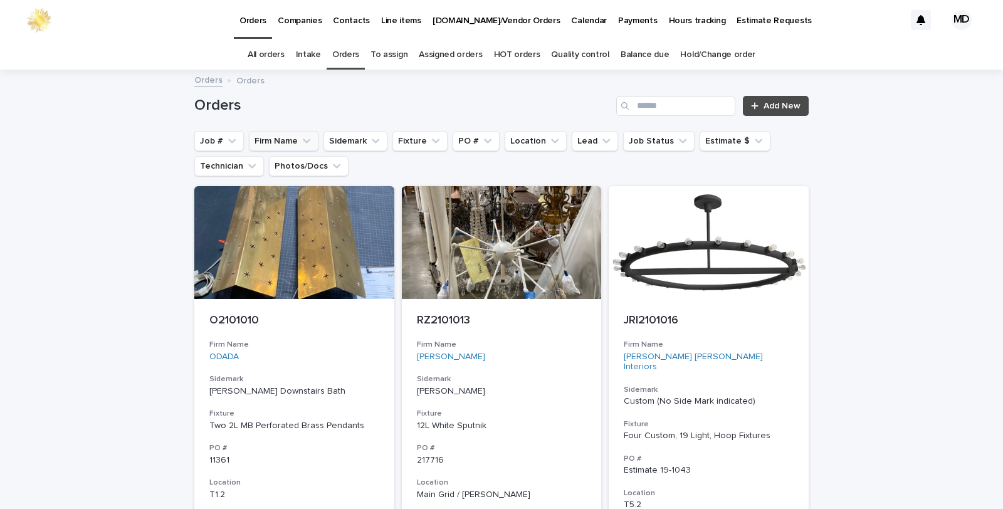
click at [273, 142] on button "Firm Name" at bounding box center [284, 141] width 70 height 20
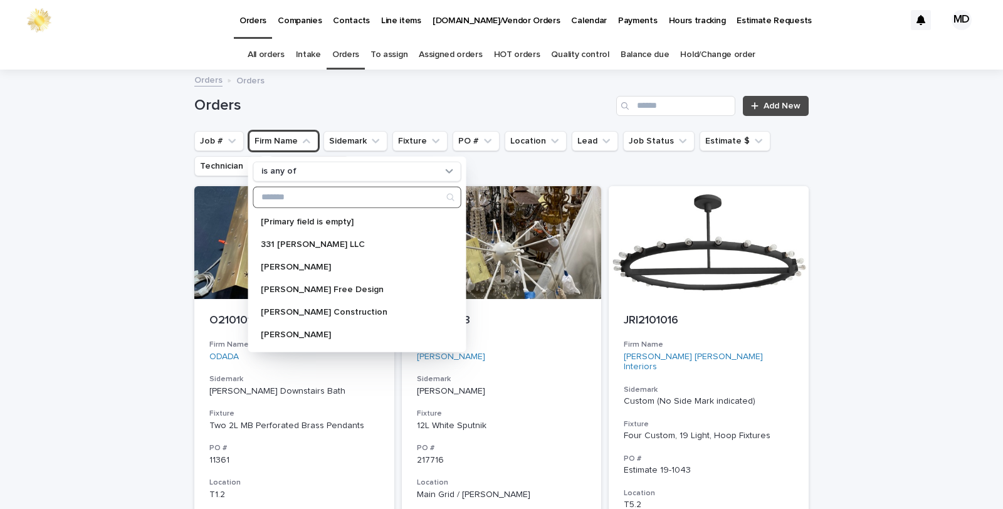
click at [290, 198] on input "Search" at bounding box center [357, 197] width 207 height 20
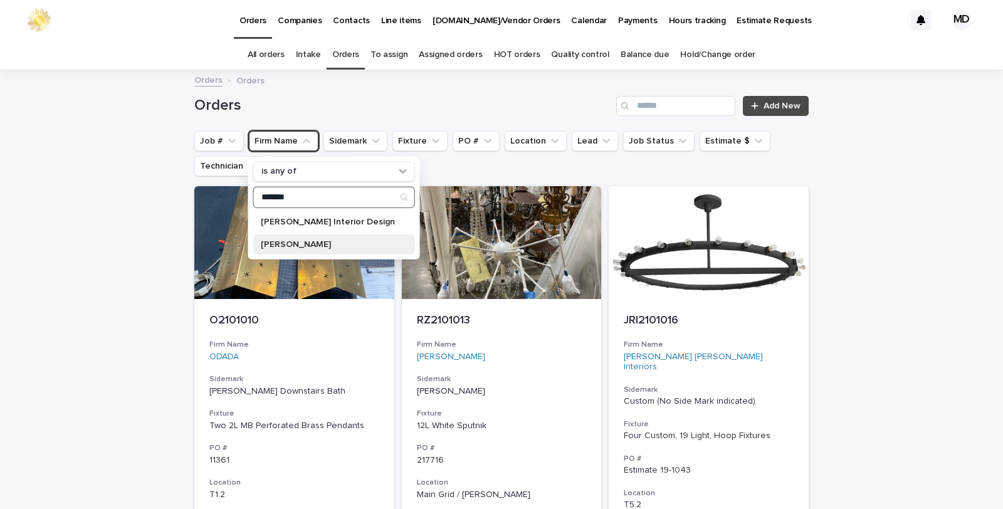
type input "*******"
click at [307, 241] on p "[PERSON_NAME]" at bounding box center [328, 244] width 134 height 9
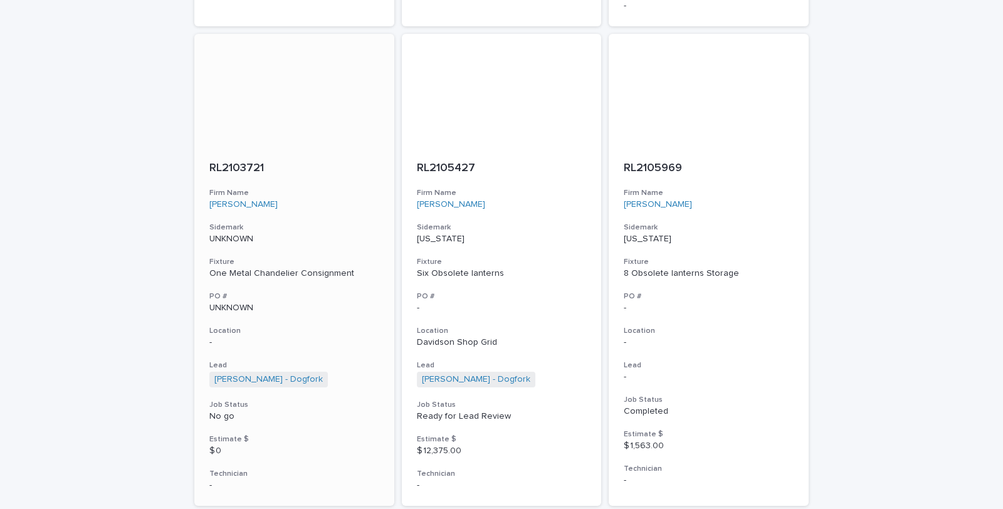
scroll to position [722, 0]
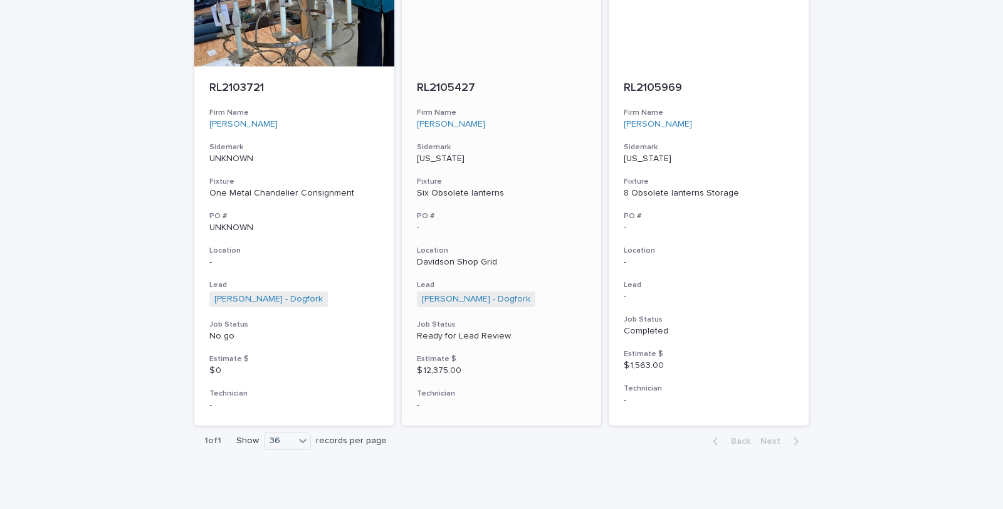
click at [427, 154] on p "[US_STATE]" at bounding box center [502, 159] width 170 height 11
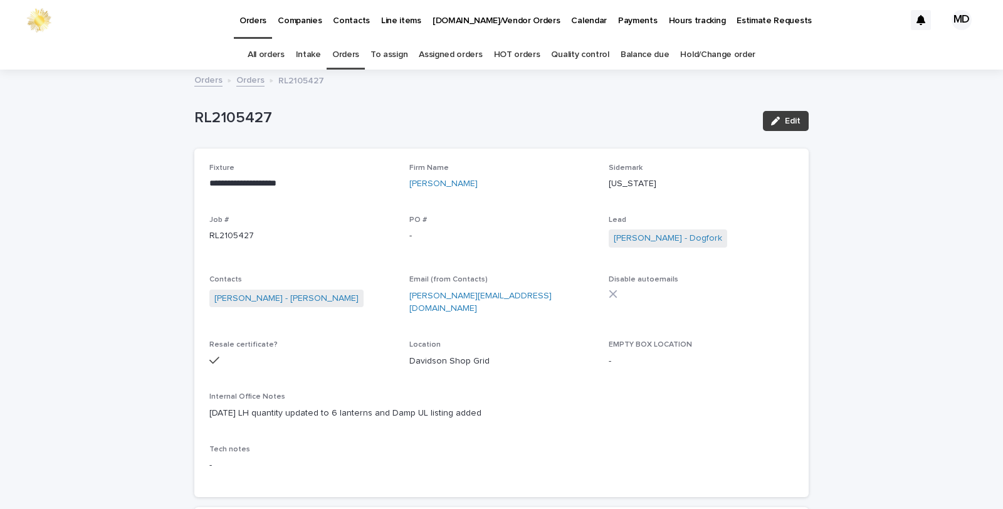
click at [792, 117] on span "Edit" at bounding box center [793, 121] width 16 height 9
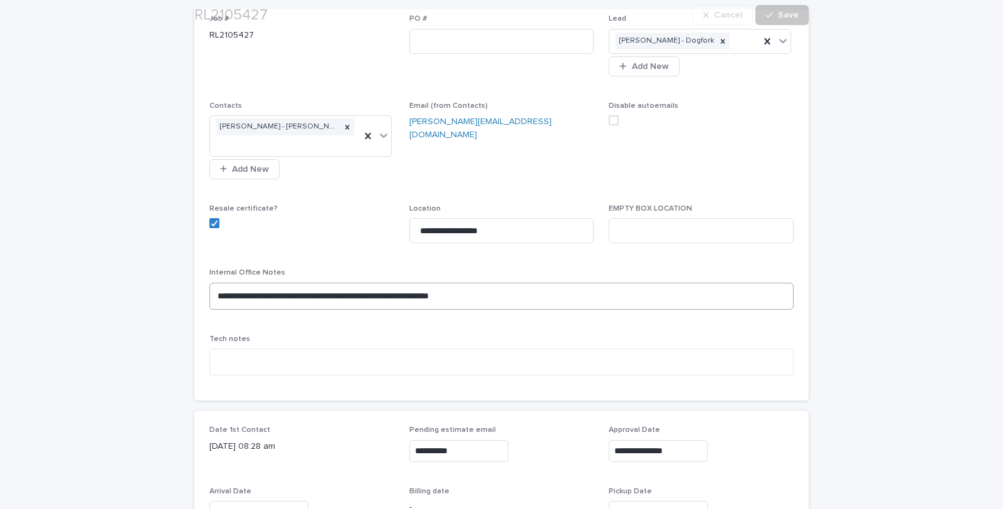
scroll to position [278, 0]
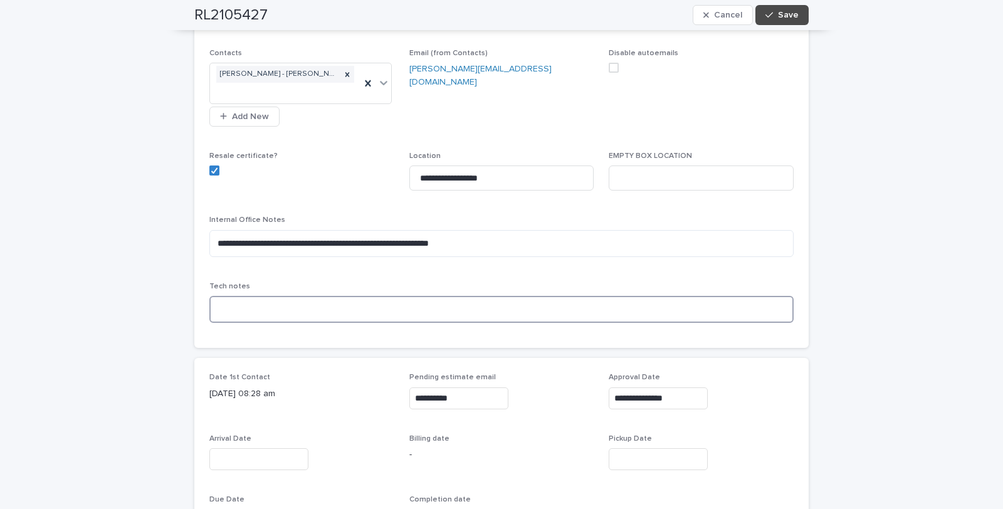
click at [248, 303] on textarea at bounding box center [501, 309] width 584 height 27
click at [211, 305] on textarea "**********" at bounding box center [501, 309] width 584 height 27
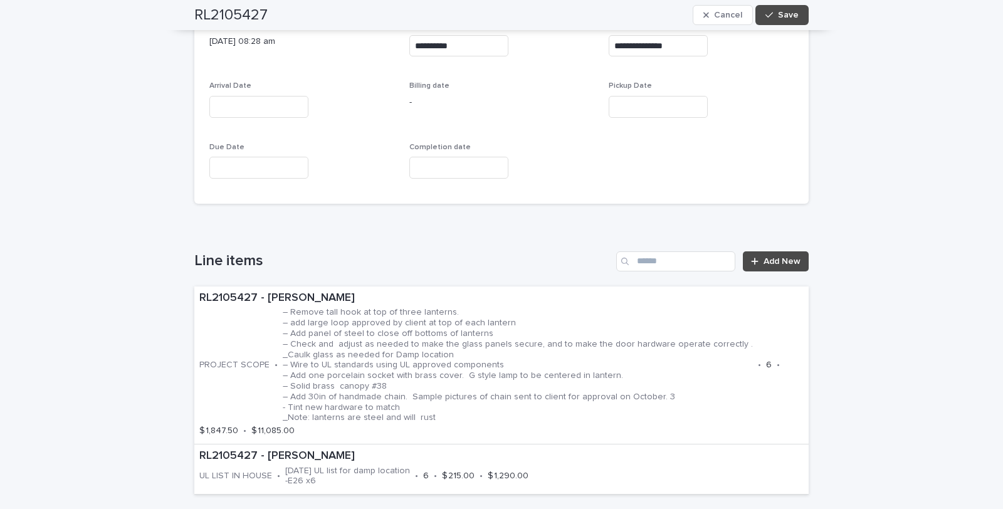
scroll to position [905, 0]
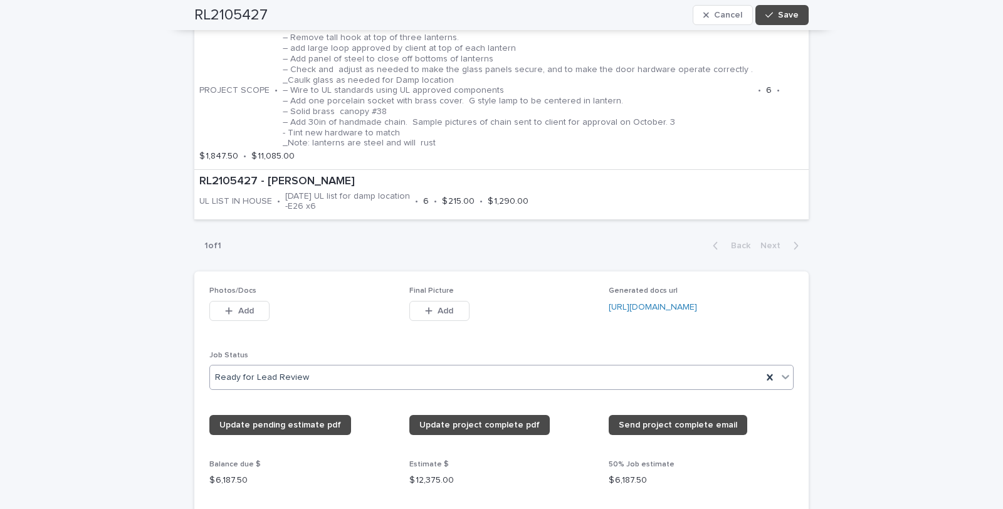
type textarea "**********"
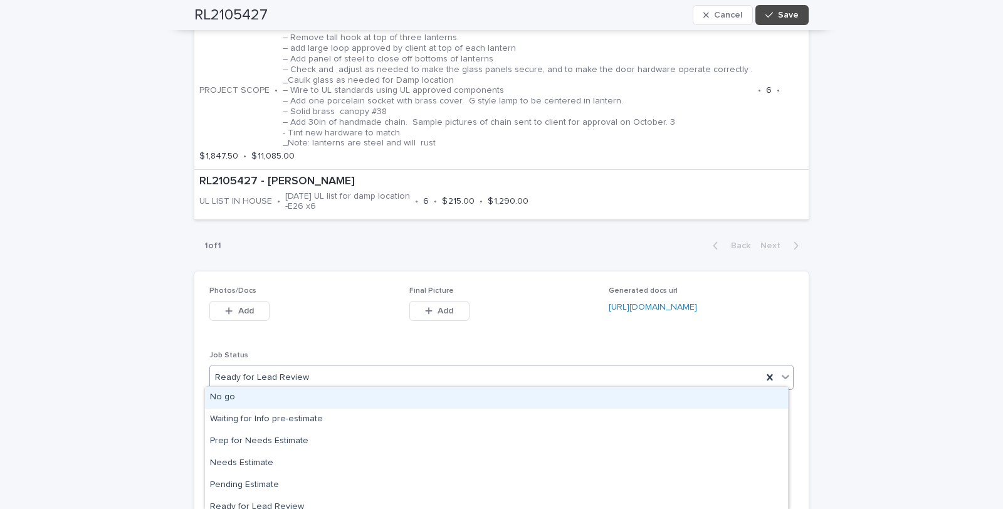
drag, startPoint x: 782, startPoint y: 373, endPoint x: 718, endPoint y: 373, distance: 64.0
click at [781, 372] on icon at bounding box center [785, 377] width 13 height 13
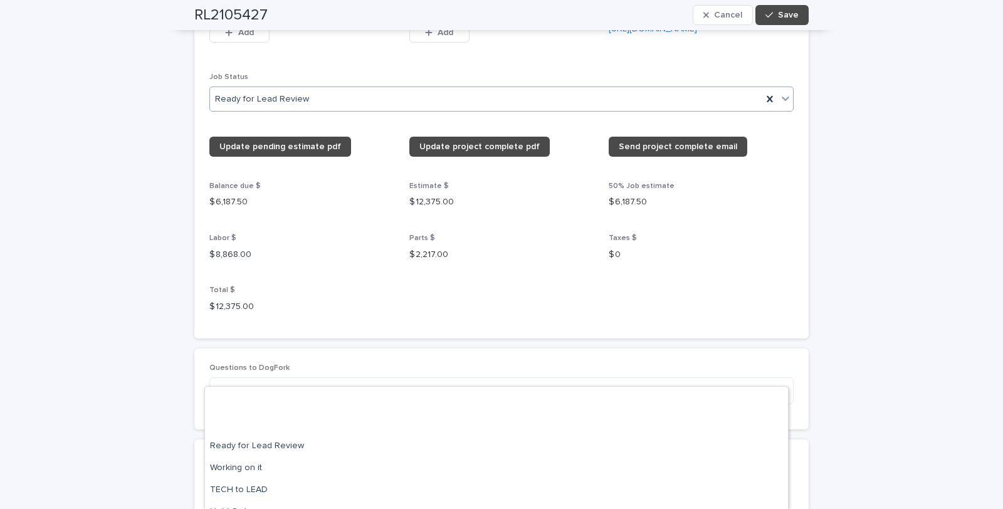
scroll to position [139, 0]
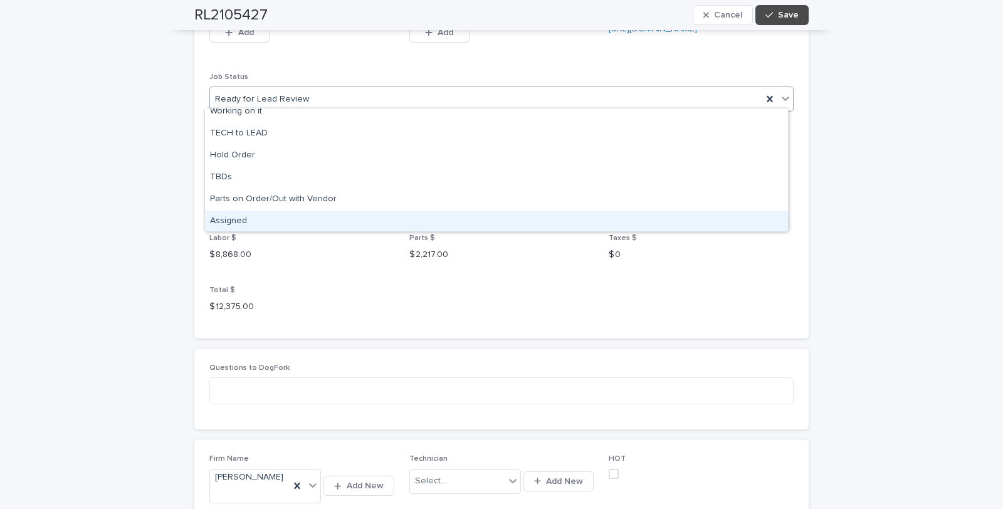
click at [236, 221] on div "Assigned" at bounding box center [496, 222] width 583 height 22
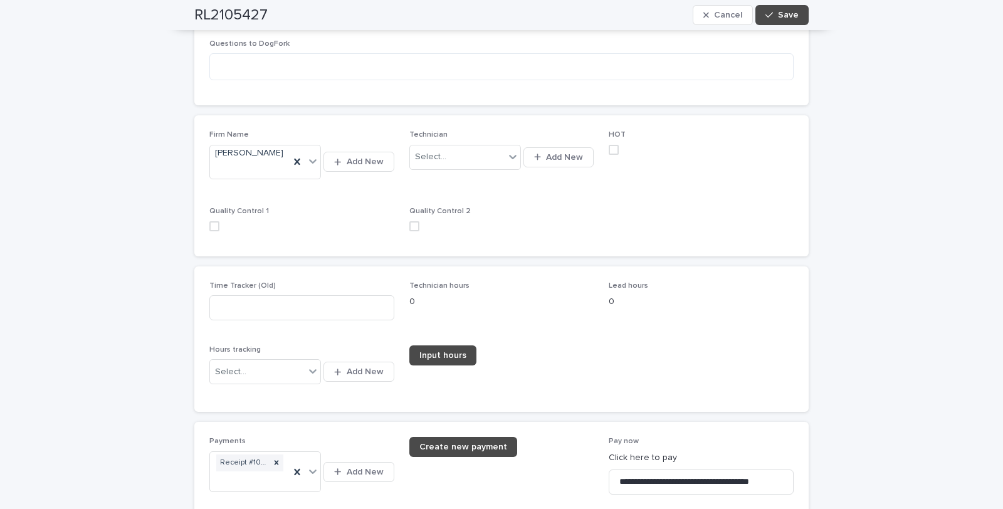
scroll to position [1602, 0]
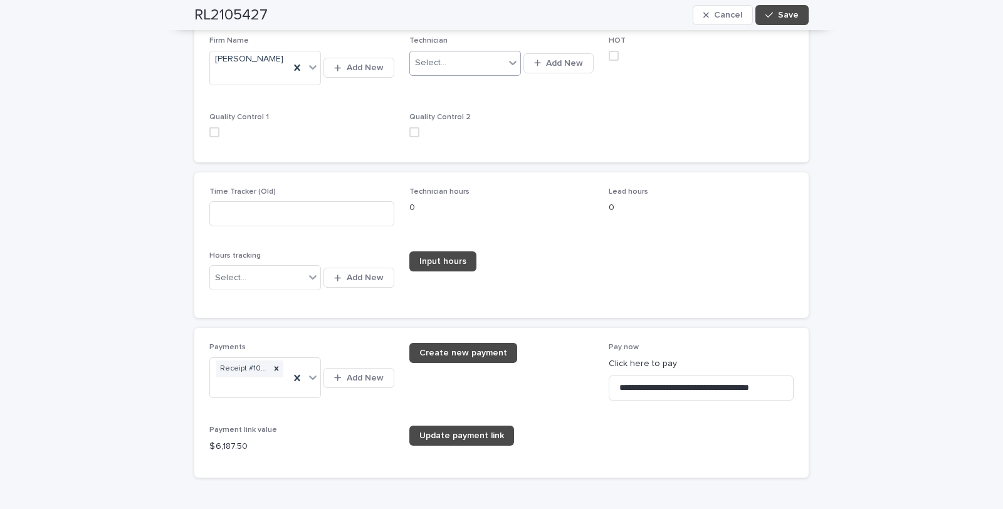
click at [511, 56] on icon at bounding box center [513, 62] width 13 height 13
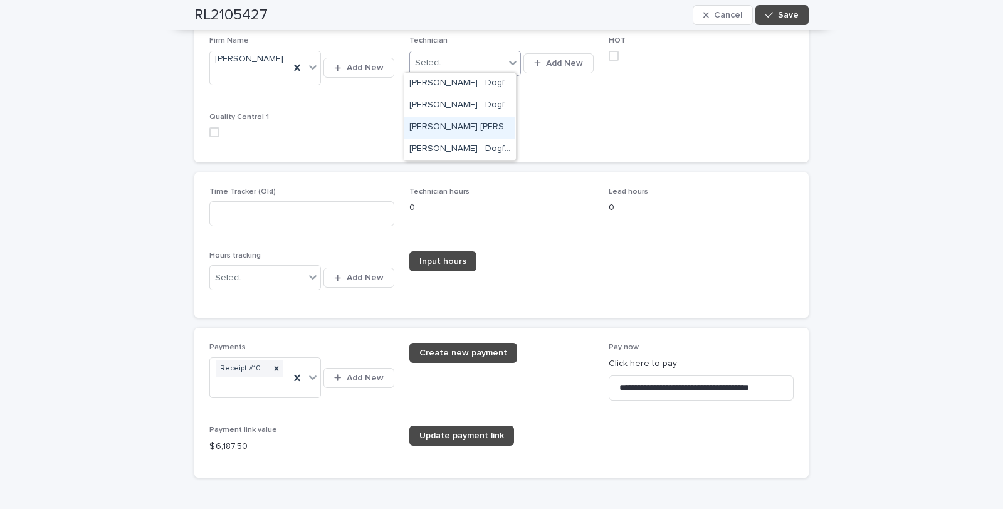
click at [446, 124] on div "[PERSON_NAME] [PERSON_NAME] - Dogfork - Technician" at bounding box center [459, 128] width 111 height 22
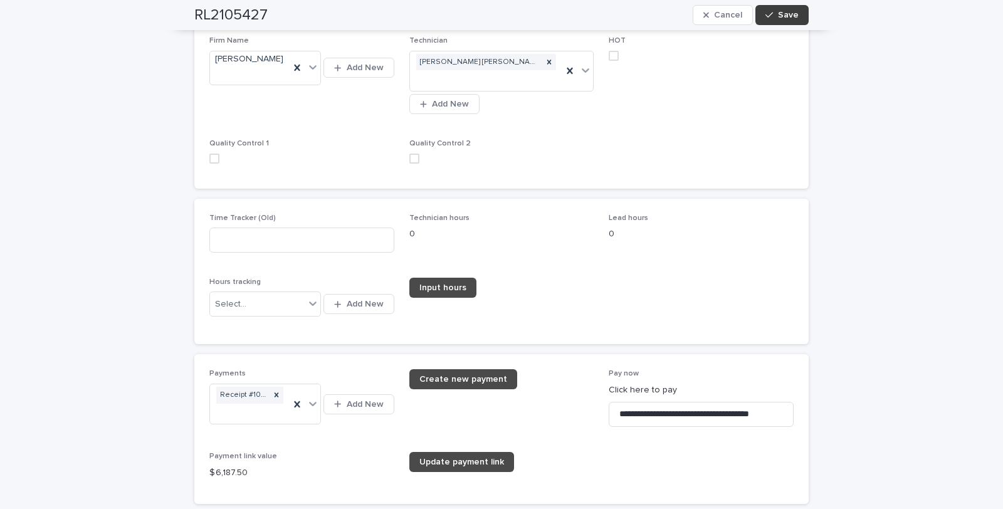
click at [788, 16] on span "Save" at bounding box center [788, 15] width 21 height 9
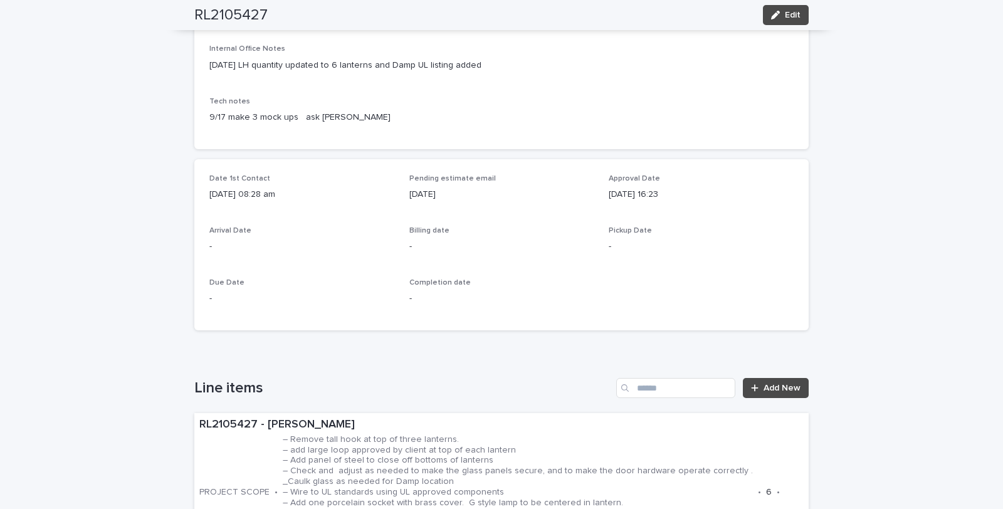
scroll to position [0, 0]
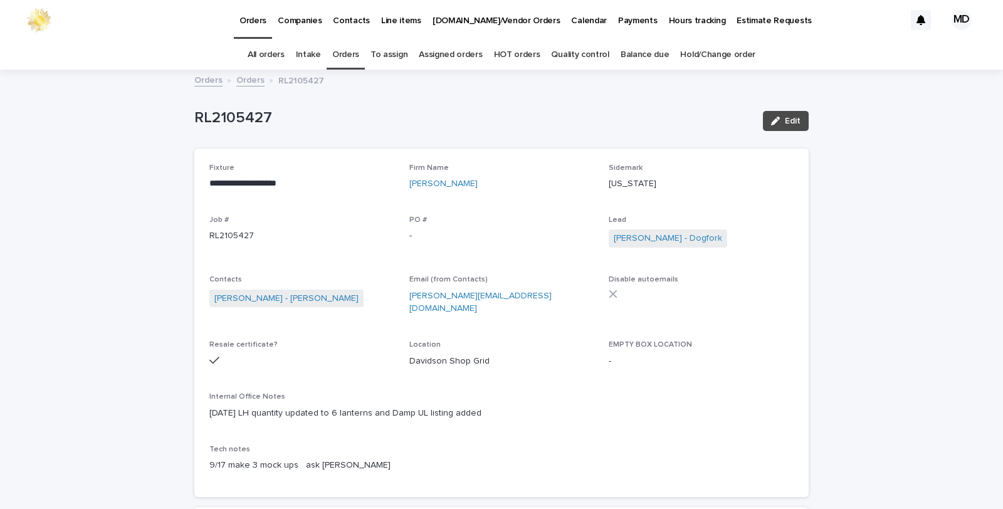
click at [342, 58] on link "Orders" at bounding box center [345, 54] width 27 height 29
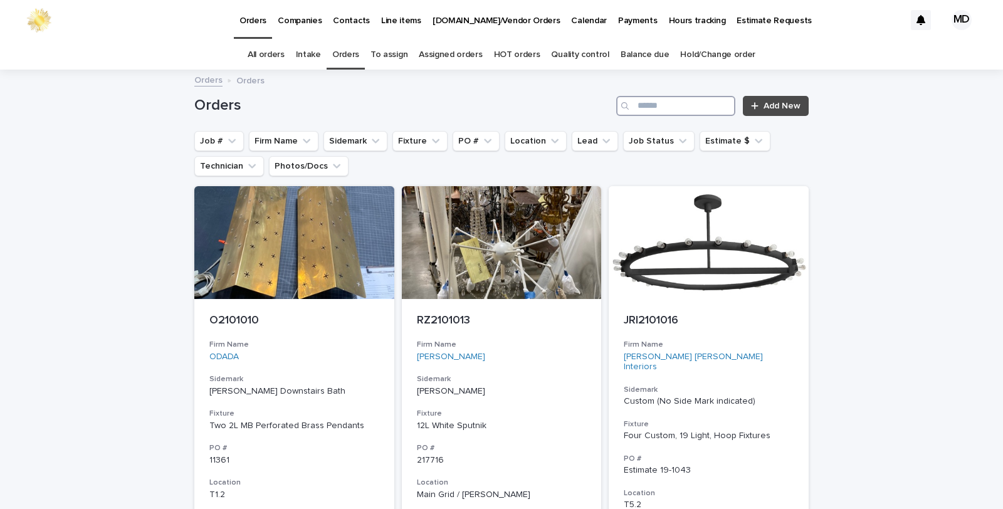
click at [655, 108] on input "Search" at bounding box center [675, 106] width 119 height 20
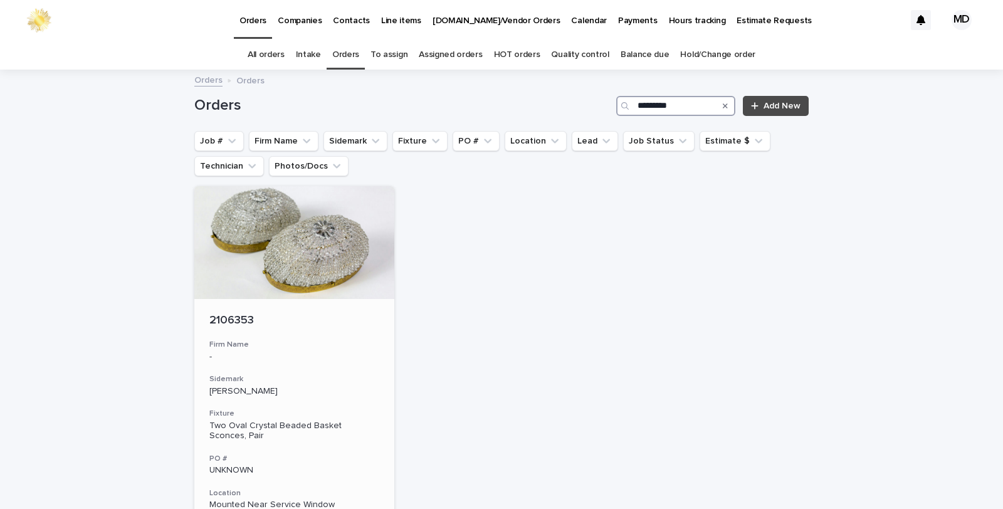
type input "*********"
click at [271, 254] on div at bounding box center [294, 242] width 200 height 113
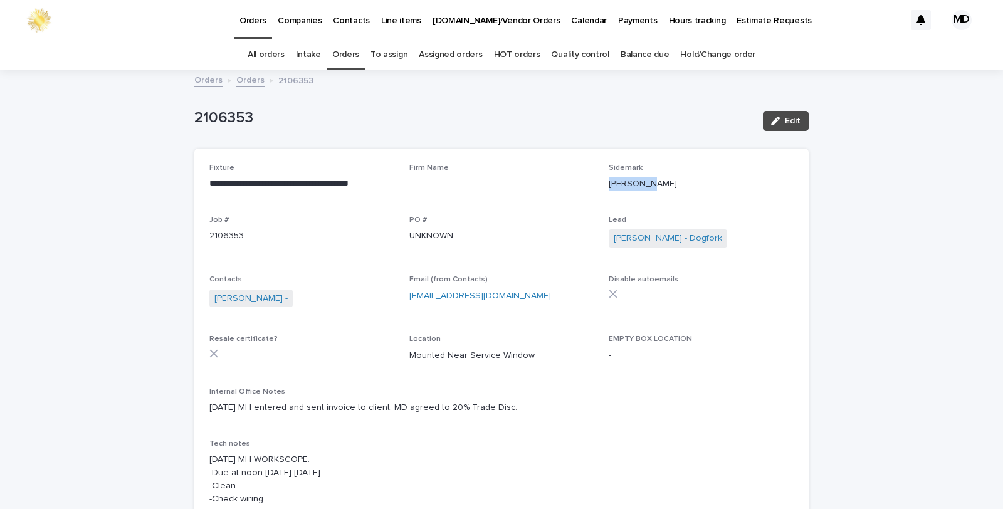
drag, startPoint x: 654, startPoint y: 185, endPoint x: 604, endPoint y: 187, distance: 50.2
click at [609, 187] on p "[PERSON_NAME]" at bounding box center [701, 183] width 185 height 13
copy p "[PERSON_NAME]"
drag, startPoint x: 796, startPoint y: 115, endPoint x: 327, endPoint y: 172, distance: 473.0
click at [795, 115] on button "Edit" at bounding box center [786, 121] width 46 height 20
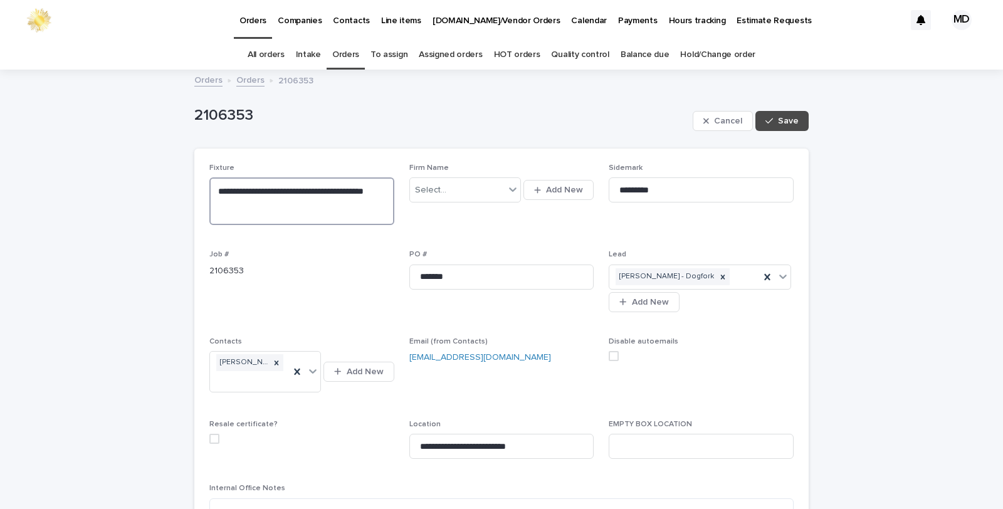
click at [209, 189] on textarea "**********" at bounding box center [301, 201] width 185 height 48
type textarea "**********"
click at [786, 120] on span "Save" at bounding box center [788, 121] width 21 height 9
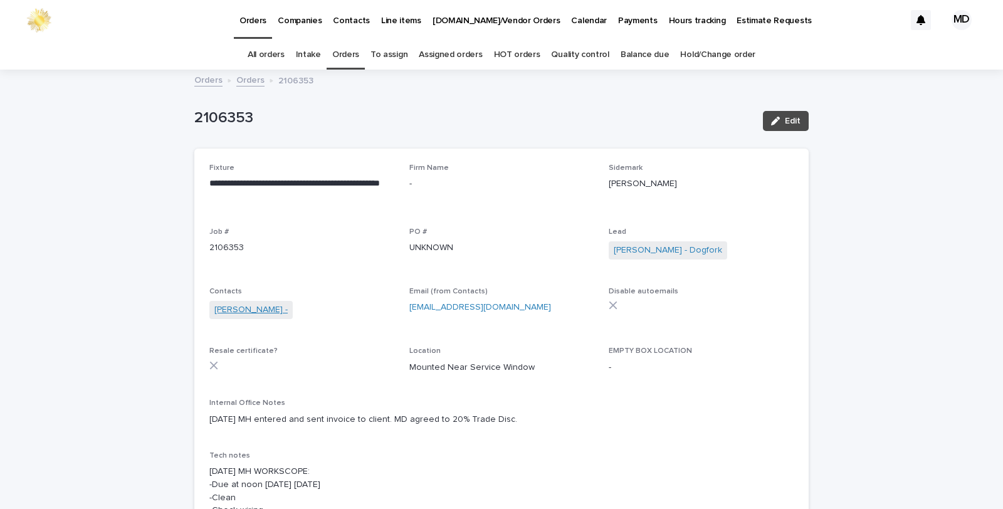
click at [243, 310] on link "[PERSON_NAME] -" at bounding box center [250, 309] width 73 height 13
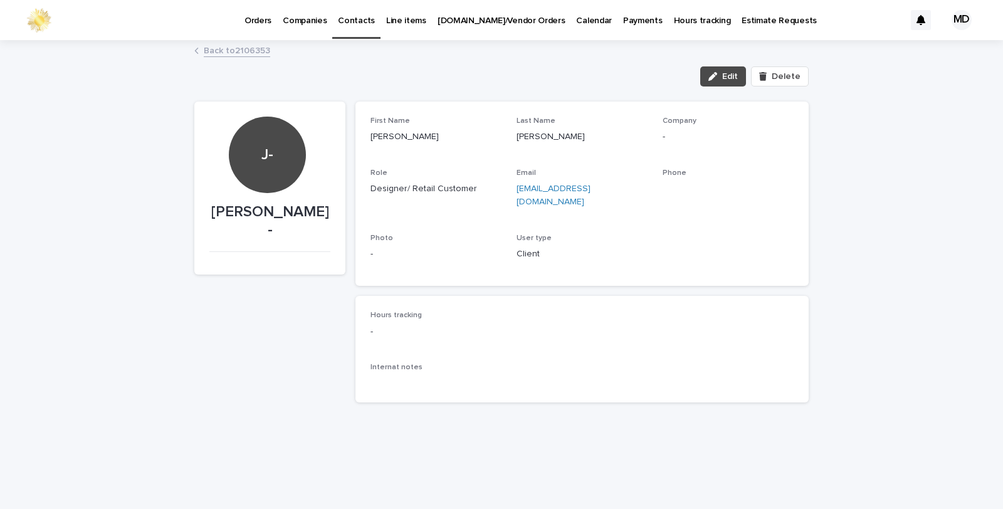
drag, startPoint x: 734, startPoint y: 71, endPoint x: 567, endPoint y: 127, distance: 175.1
click at [732, 73] on span "Edit" at bounding box center [730, 76] width 16 height 9
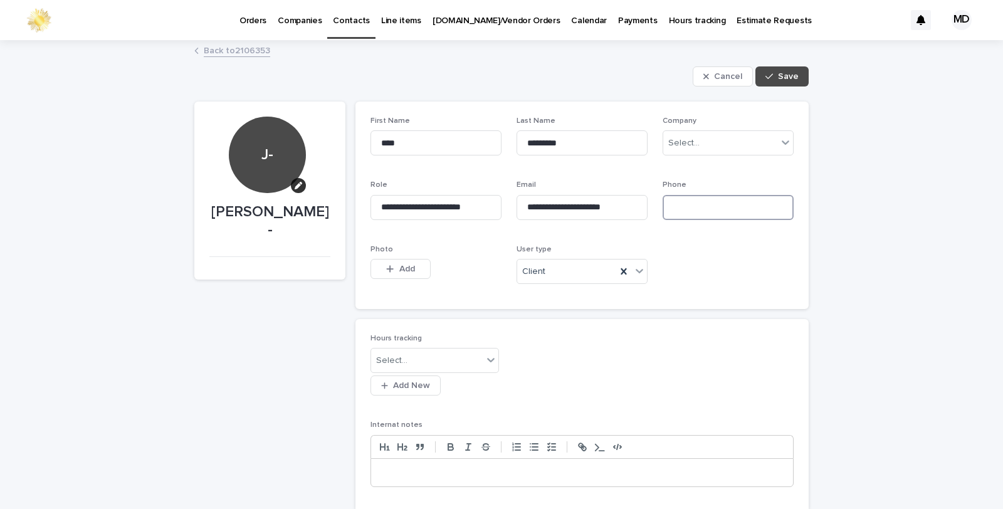
drag, startPoint x: 682, startPoint y: 201, endPoint x: 685, endPoint y: 193, distance: 8.4
click at [685, 193] on div "Phone" at bounding box center [728, 205] width 131 height 49
type input "**********"
click at [779, 82] on button "Save" at bounding box center [782, 76] width 53 height 20
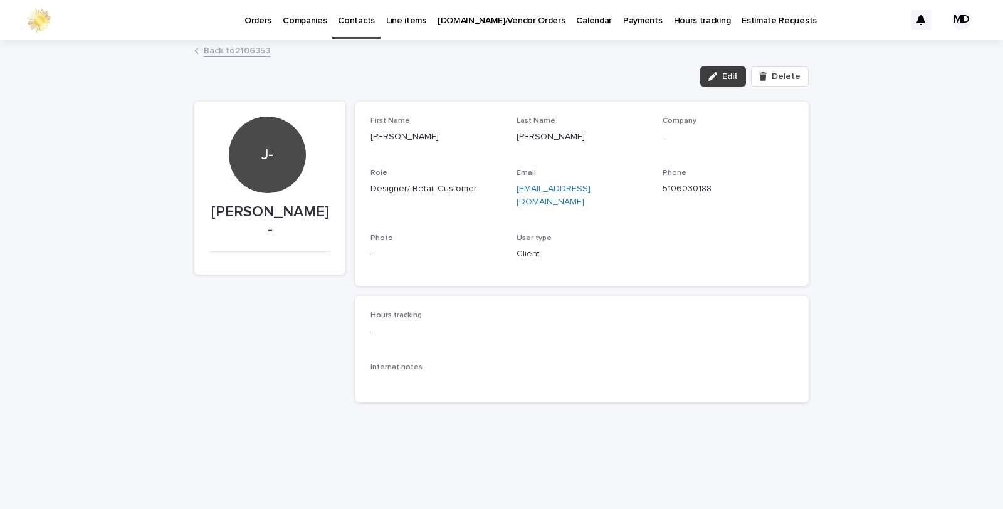
click at [717, 70] on button "Edit" at bounding box center [723, 76] width 46 height 20
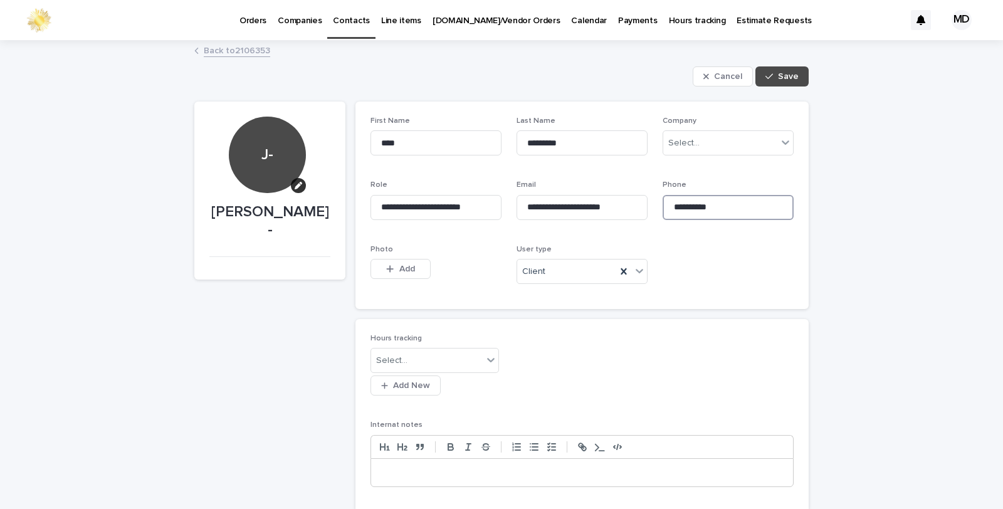
click at [684, 206] on input "**********" at bounding box center [728, 207] width 131 height 25
click at [699, 204] on input "**********" at bounding box center [728, 207] width 131 height 25
type input "**********"
click at [777, 65] on div "**********" at bounding box center [501, 281] width 614 height 481
click at [778, 73] on span "Save" at bounding box center [788, 76] width 21 height 9
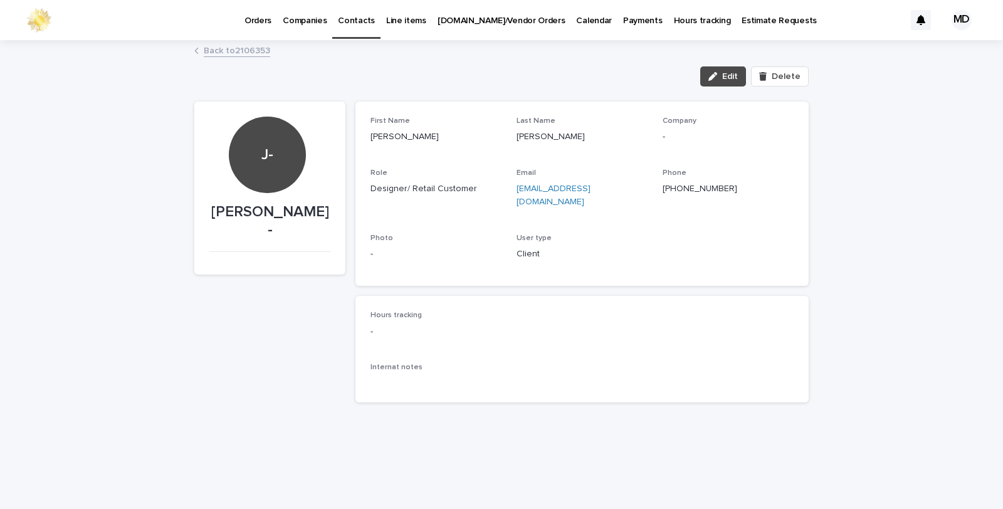
click at [245, 49] on link "Back to 2106353" at bounding box center [237, 50] width 66 height 14
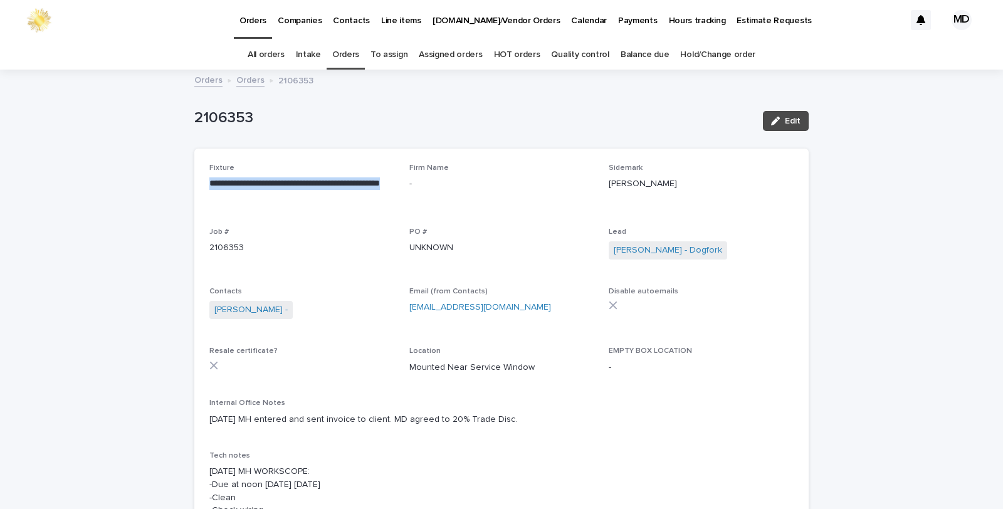
drag, startPoint x: 196, startPoint y: 198, endPoint x: 189, endPoint y: 178, distance: 20.4
click at [194, 178] on div "**********" at bounding box center [501, 346] width 614 height 394
copy p "**********"
drag, startPoint x: 792, startPoint y: 122, endPoint x: 769, endPoint y: 127, distance: 23.1
click at [769, 127] on button "Edit" at bounding box center [786, 121] width 46 height 20
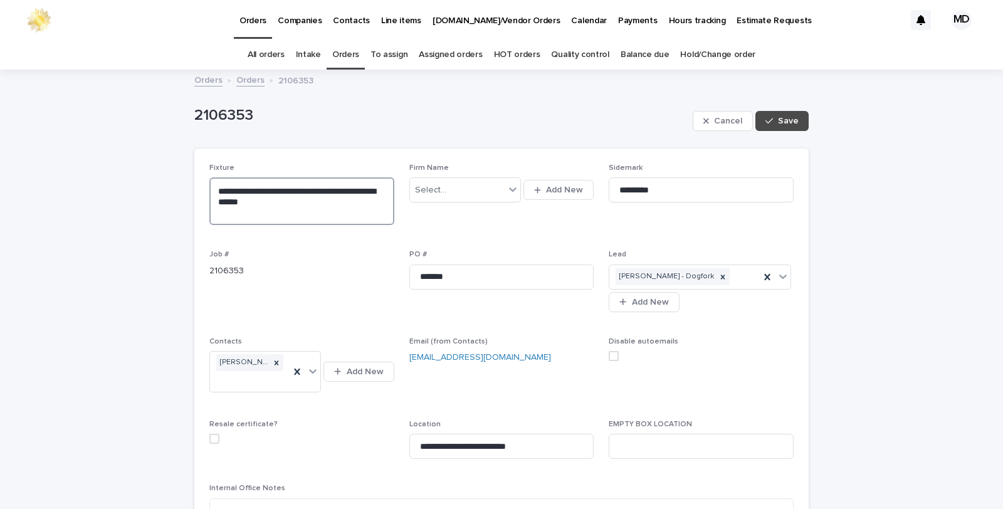
click at [261, 188] on textarea "**********" at bounding box center [301, 201] width 185 height 48
drag, startPoint x: 305, startPoint y: 210, endPoint x: 201, endPoint y: 184, distance: 108.0
click at [201, 184] on div "**********" at bounding box center [501, 399] width 614 height 500
type textarea "**********"
click at [786, 117] on span "Save" at bounding box center [788, 121] width 21 height 9
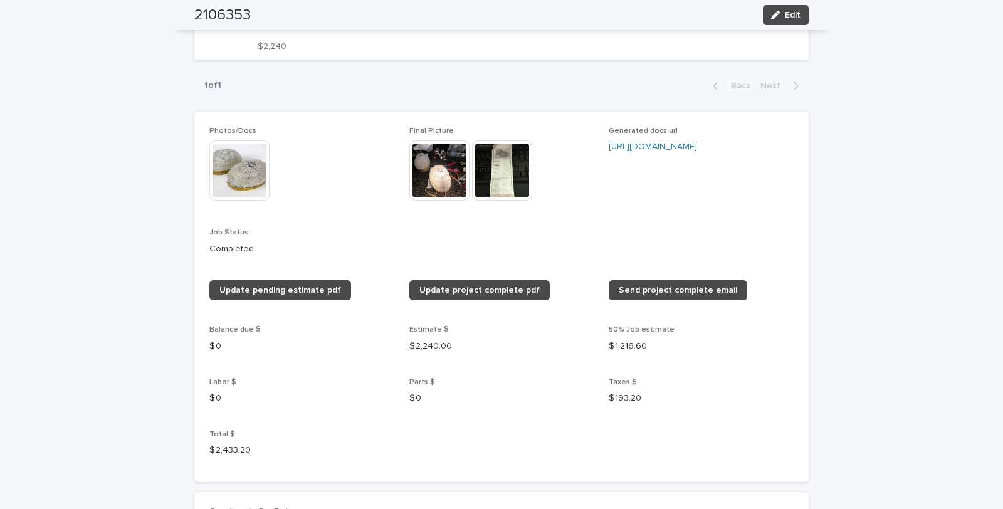
scroll to position [766, 0]
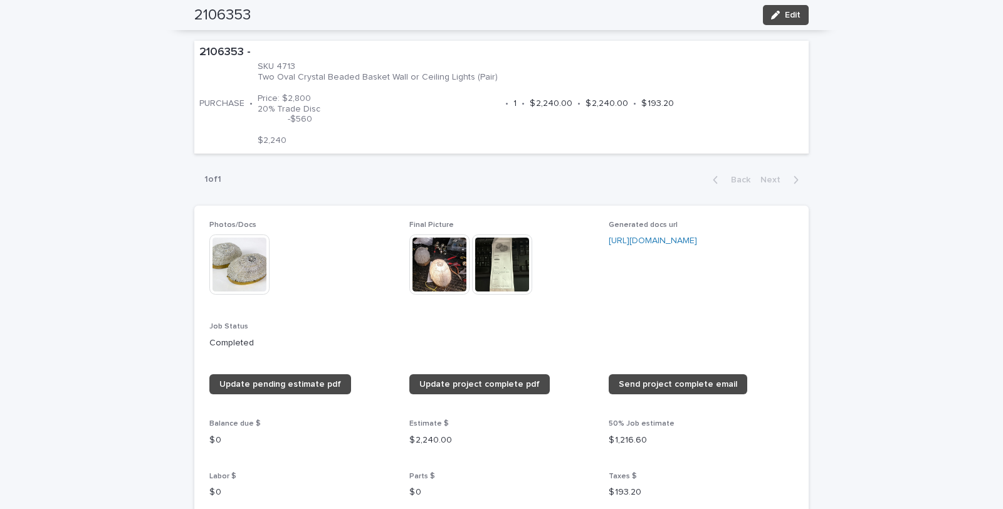
drag, startPoint x: 234, startPoint y: 258, endPoint x: 286, endPoint y: 320, distance: 81.0
drag, startPoint x: 286, startPoint y: 320, endPoint x: 243, endPoint y: 272, distance: 64.4
click at [243, 272] on img at bounding box center [239, 264] width 60 height 60
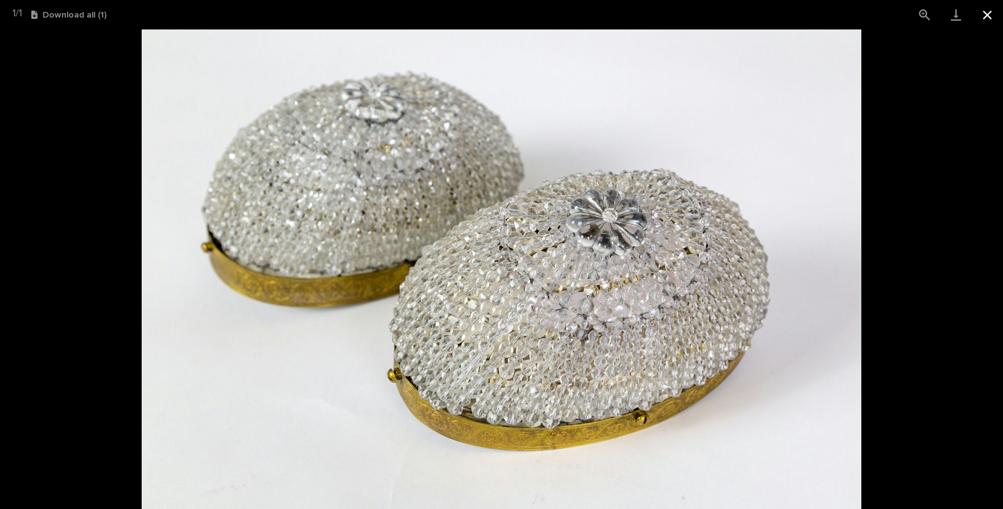
click at [978, 18] on button "Close gallery" at bounding box center [987, 14] width 31 height 29
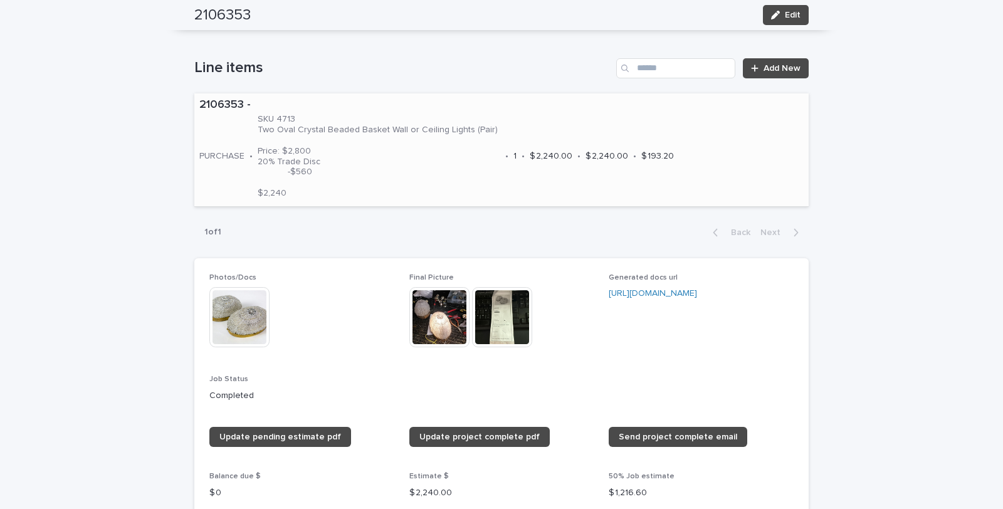
scroll to position [627, 0]
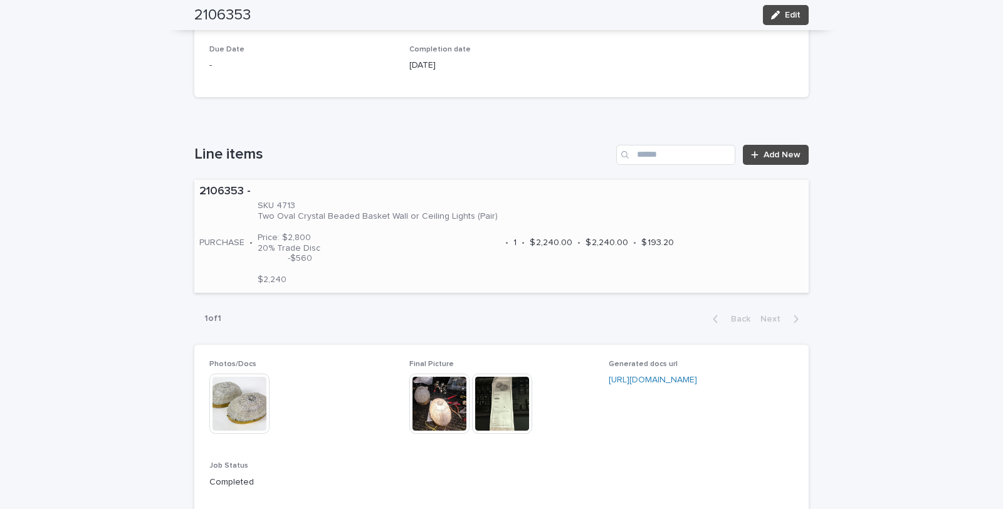
click at [308, 248] on p "SKU 4713 Two Oval Crystal Beaded Basket Wall or Ceiling Lights (Pair) Price: $2…" at bounding box center [379, 243] width 243 height 84
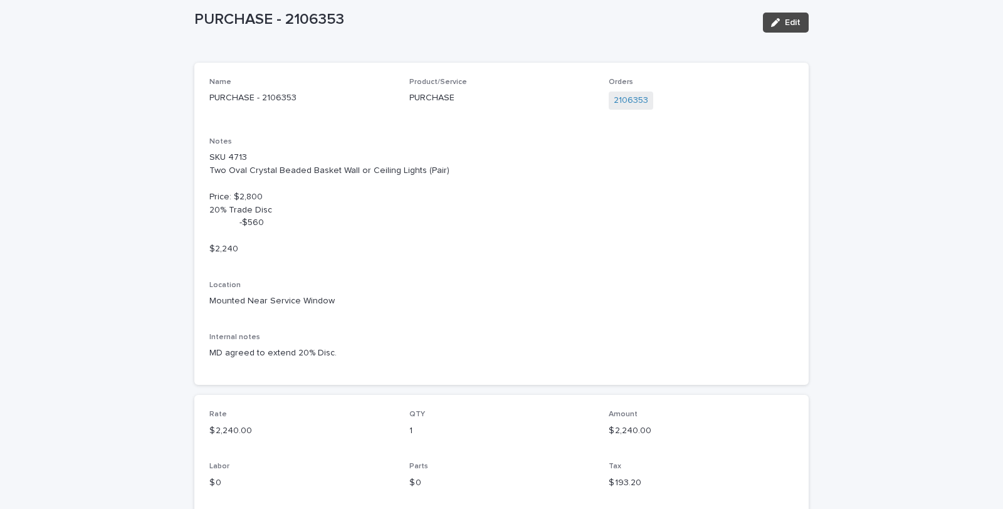
scroll to position [73, 0]
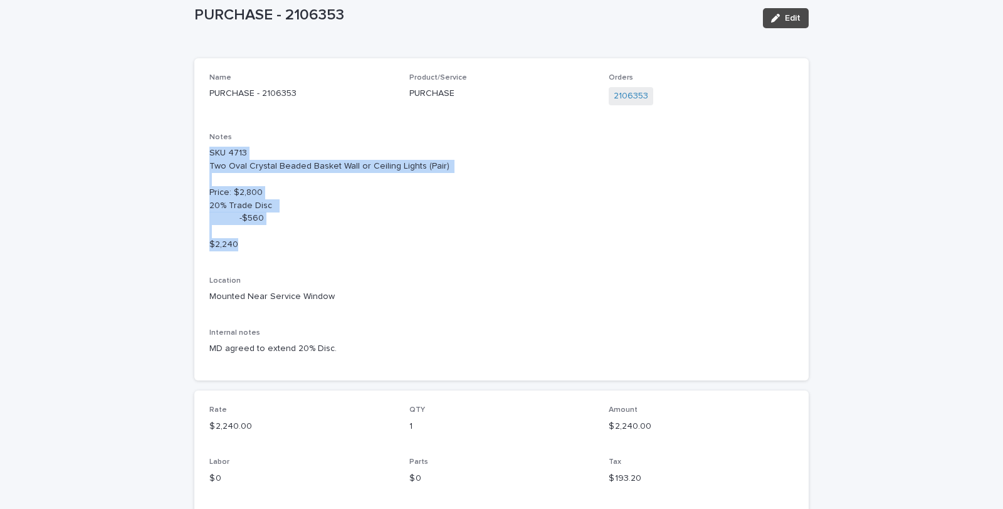
drag, startPoint x: 246, startPoint y: 242, endPoint x: 191, endPoint y: 155, distance: 103.0
click at [194, 155] on div "Name PURCHASE - 2106353 Product/Service PURCHASE Orders 2106353 Notes SKU 4713 …" at bounding box center [501, 219] width 614 height 322
copy p "SKU 4713 Two Oval Crystal Beaded Basket Wall or Ceiling Lights (Pair) Price: $2…"
click at [772, 206] on p "SKU 4713 Two Oval Crystal Beaded Basket Wall or Ceiling Lights (Pair) Price: $2…" at bounding box center [501, 199] width 584 height 104
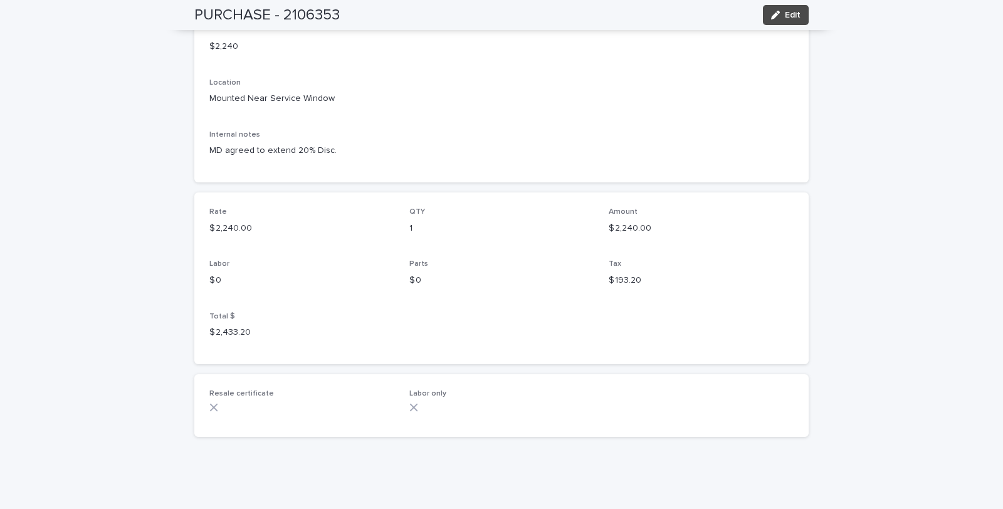
scroll to position [0, 0]
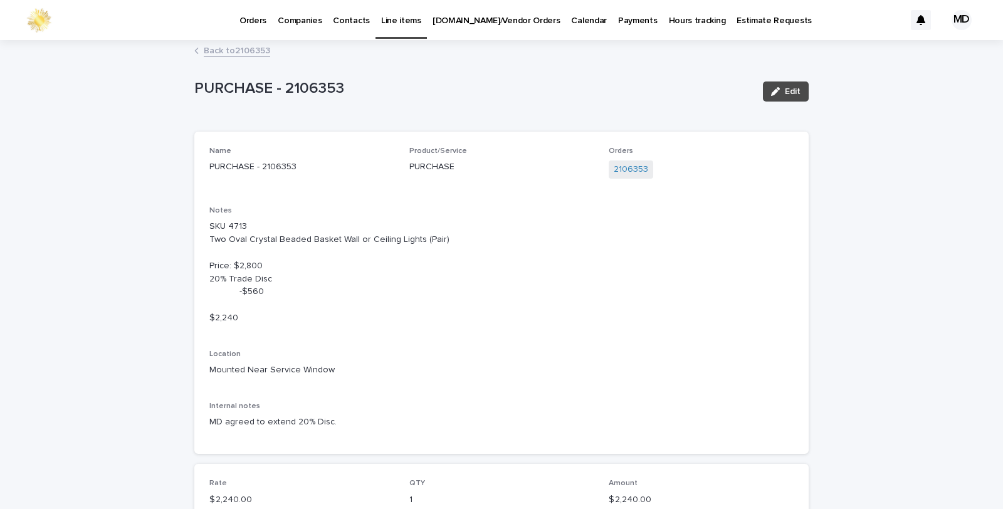
click at [256, 53] on link "Back to 2106353" at bounding box center [237, 50] width 66 height 14
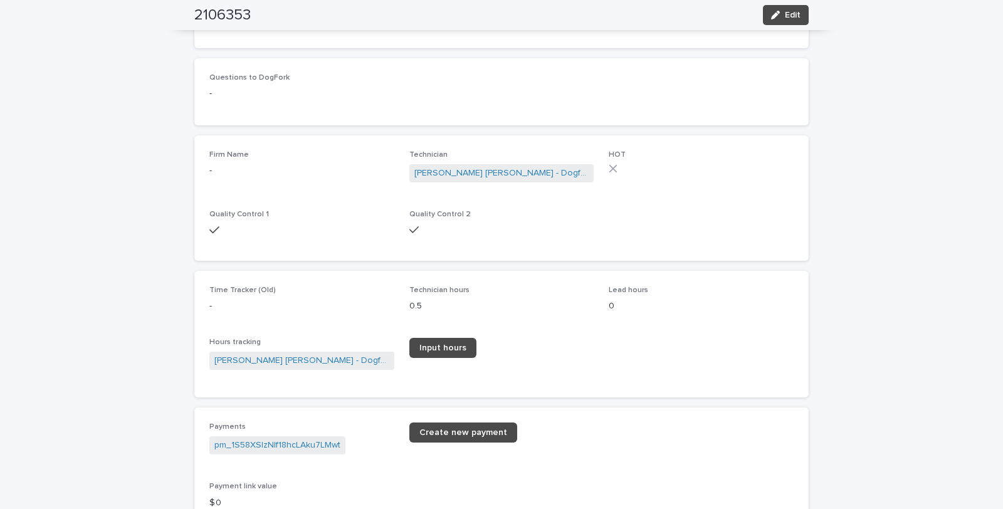
scroll to position [1573, 0]
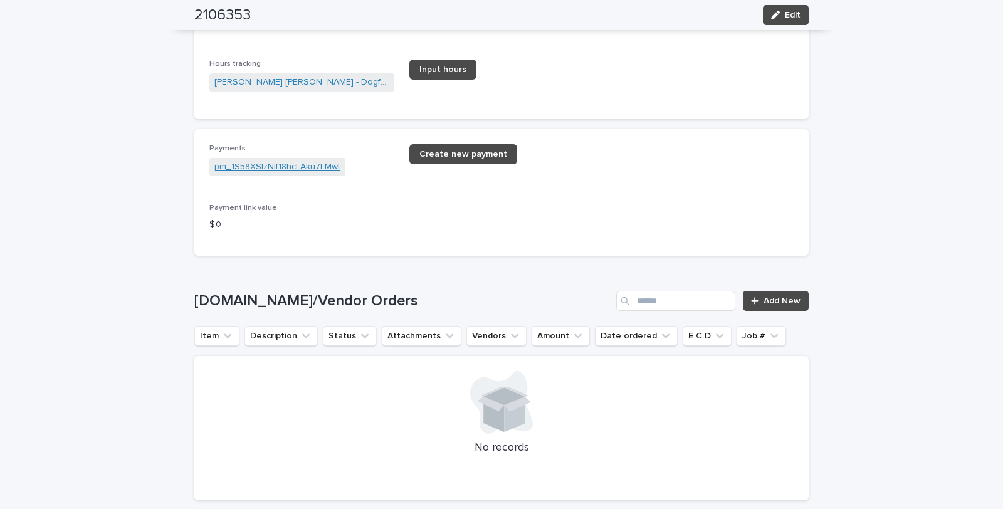
click at [310, 161] on link "pm_1S58XSIzNIf18hcLAku7LMwt" at bounding box center [277, 167] width 126 height 13
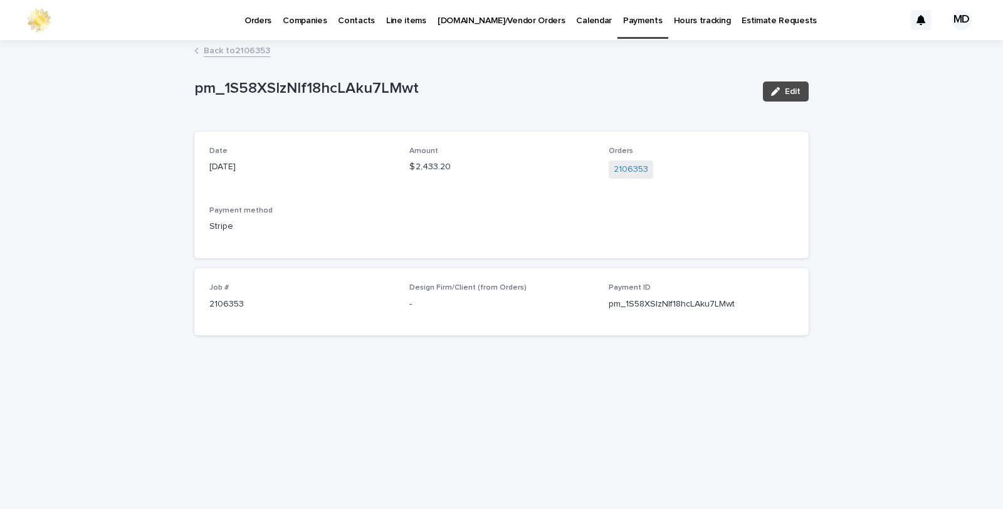
click at [253, 47] on link "Back to 2106353" at bounding box center [237, 50] width 66 height 14
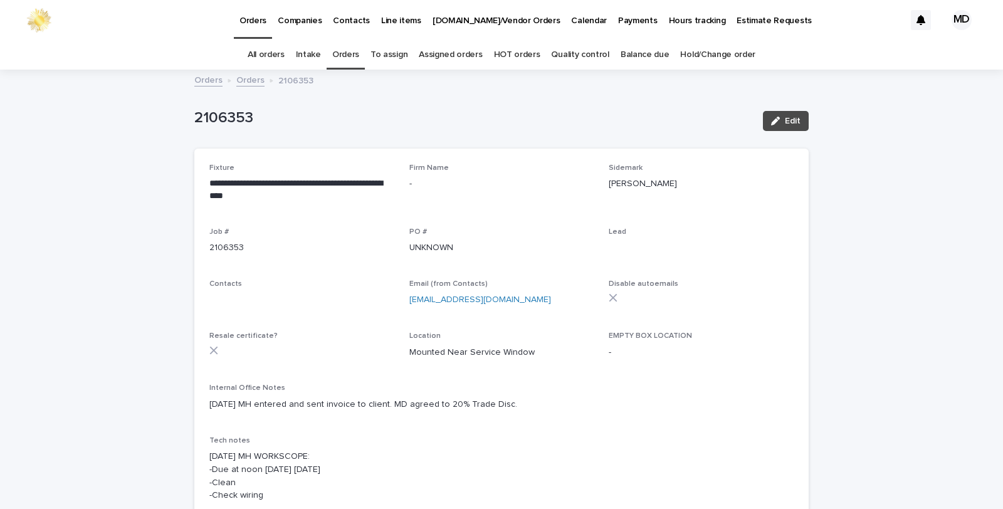
scroll to position [40, 0]
